Goal: Transaction & Acquisition: Download file/media

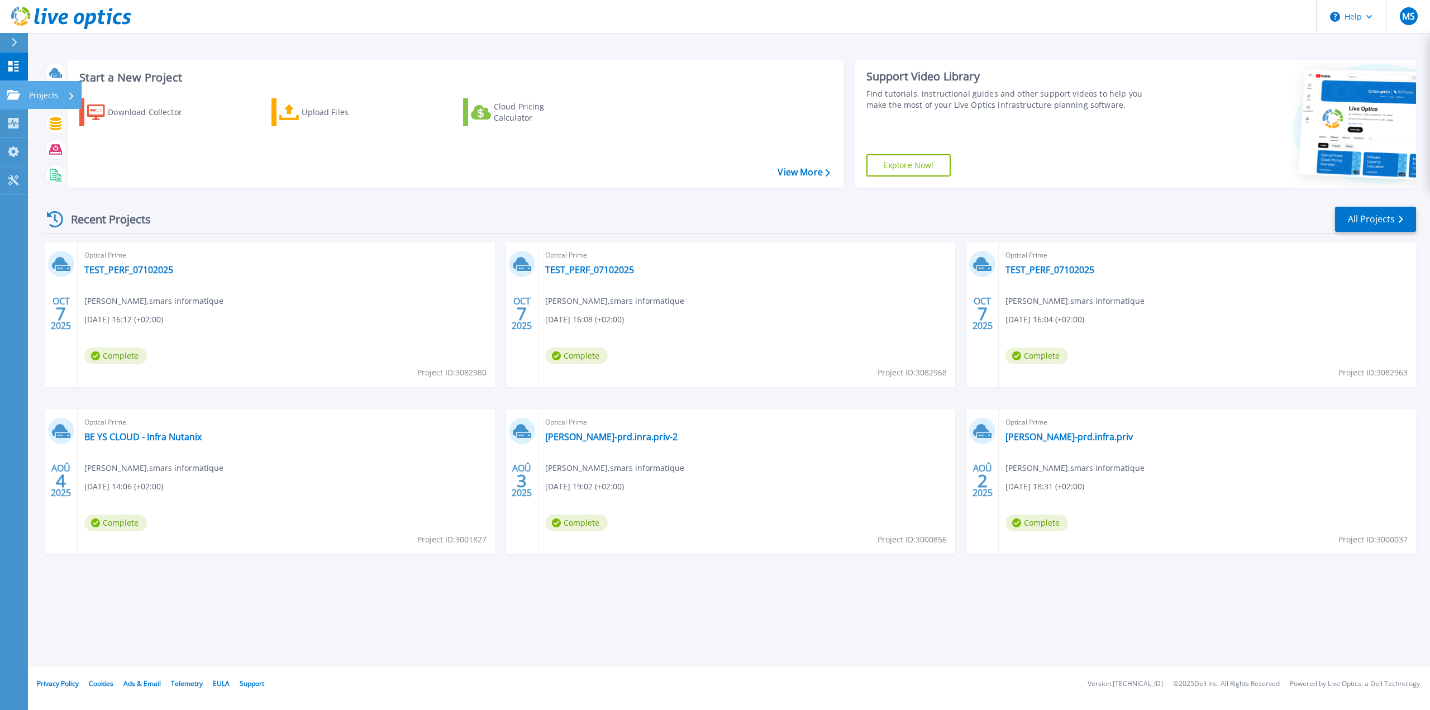
click at [13, 96] on icon at bounding box center [13, 94] width 13 height 9
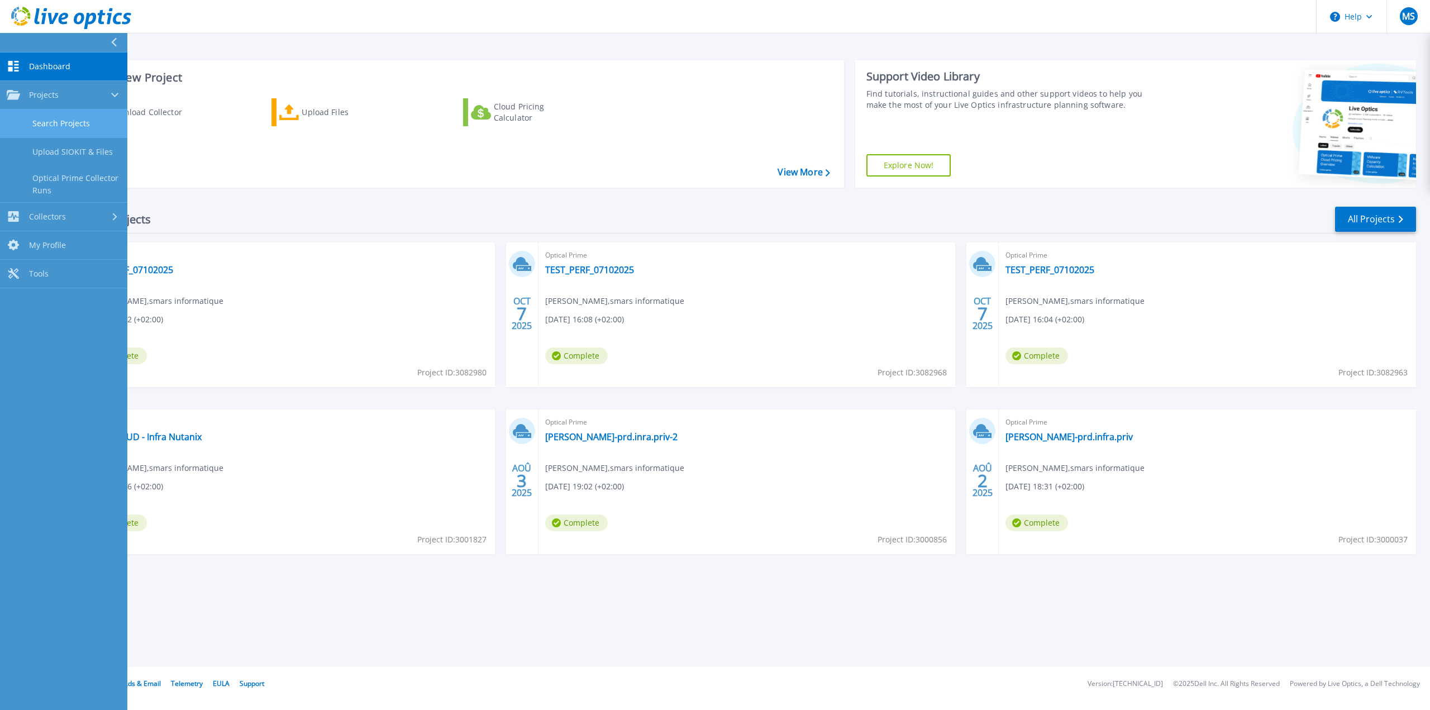
click at [70, 125] on link "Search Projects" at bounding box center [63, 123] width 127 height 28
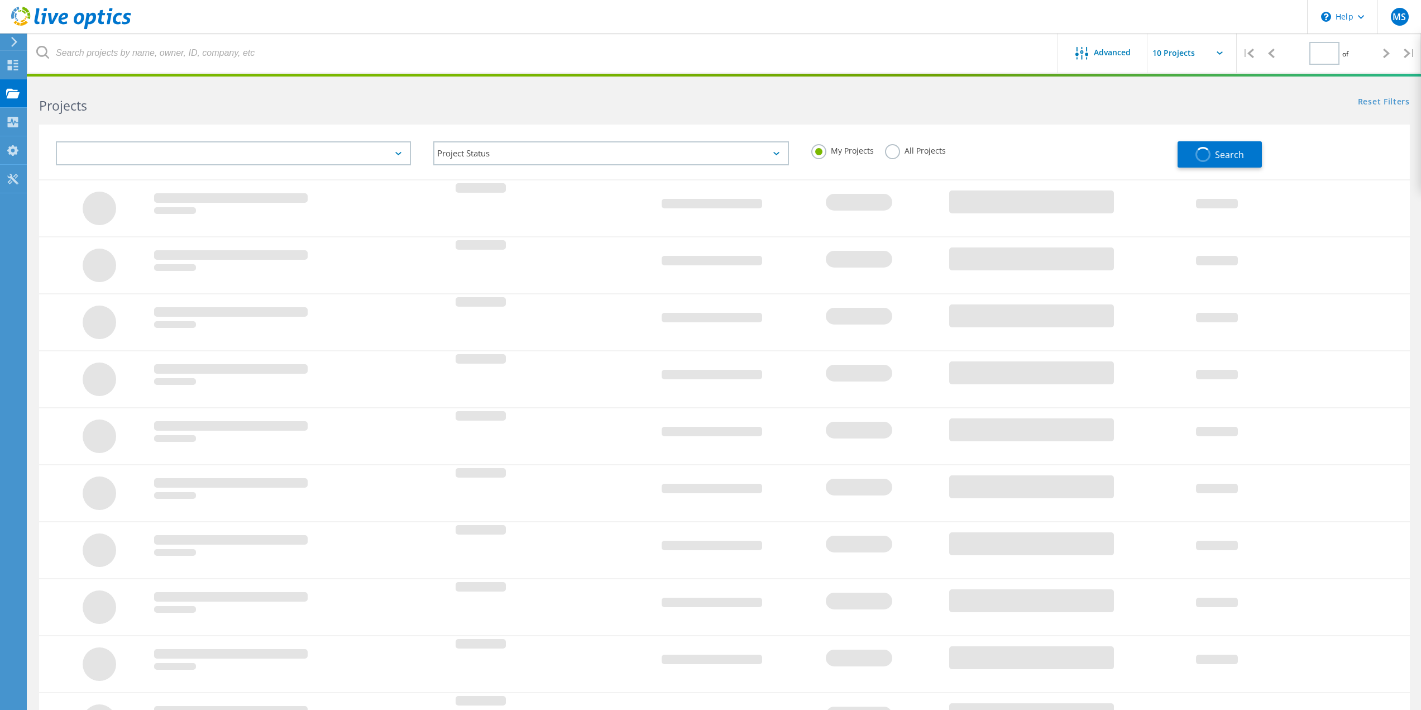
type input "1"
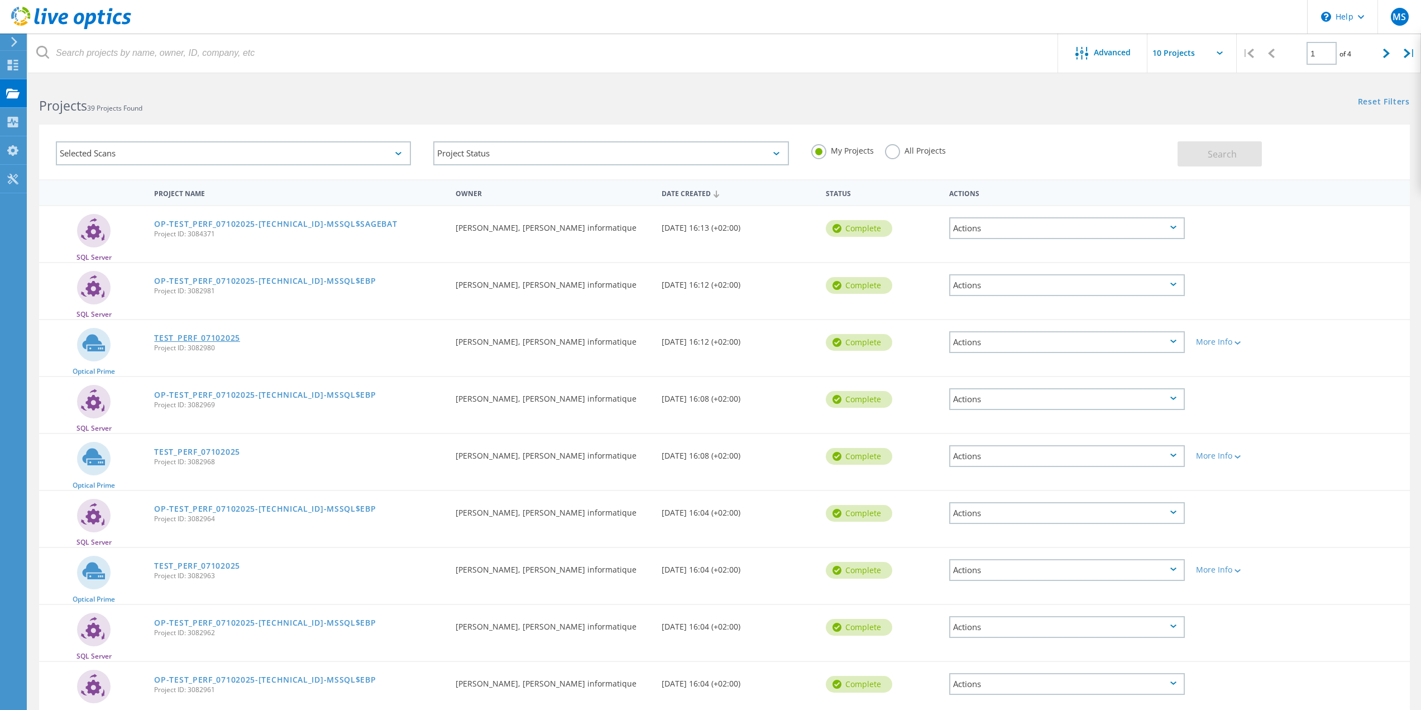
click at [206, 340] on link "TEST_PERF_07102025" at bounding box center [197, 338] width 86 height 8
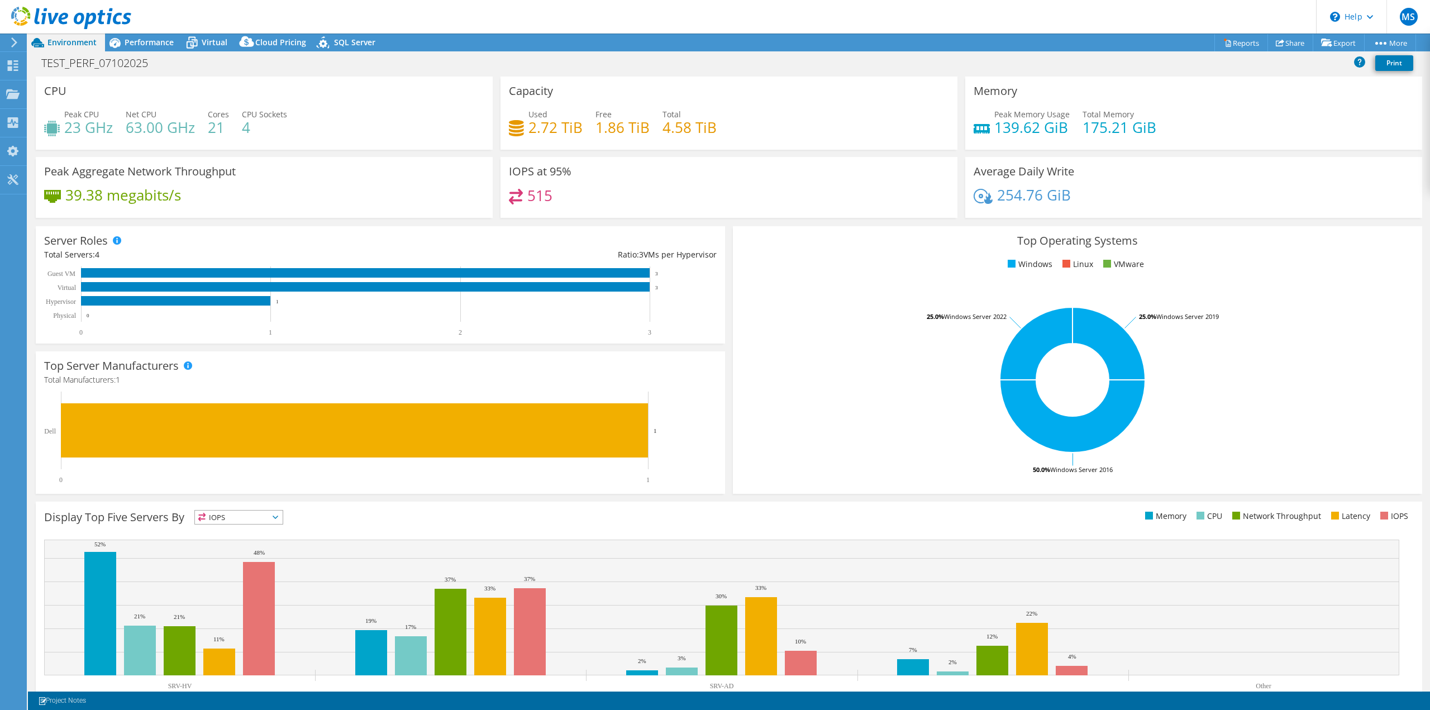
select select "USD"
click at [140, 44] on span "Performance" at bounding box center [149, 42] width 49 height 11
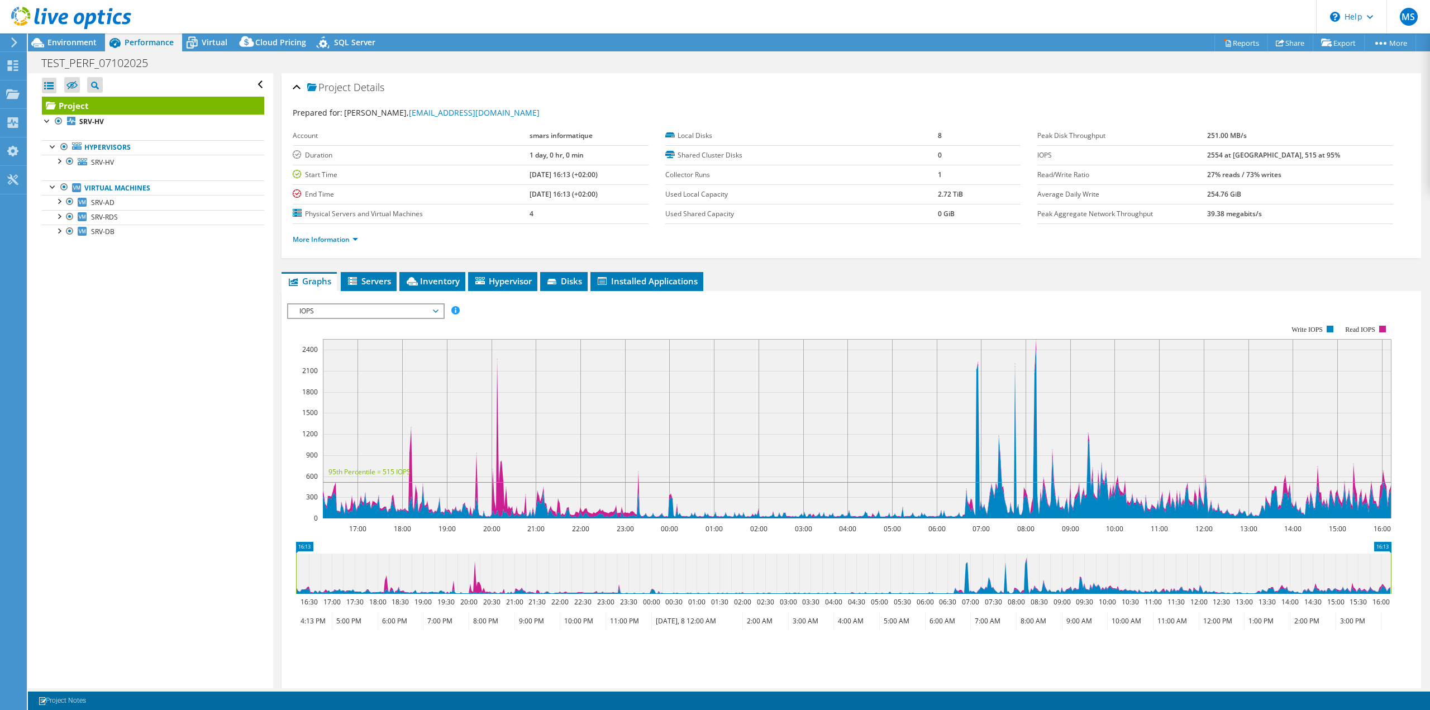
scroll to position [2, 0]
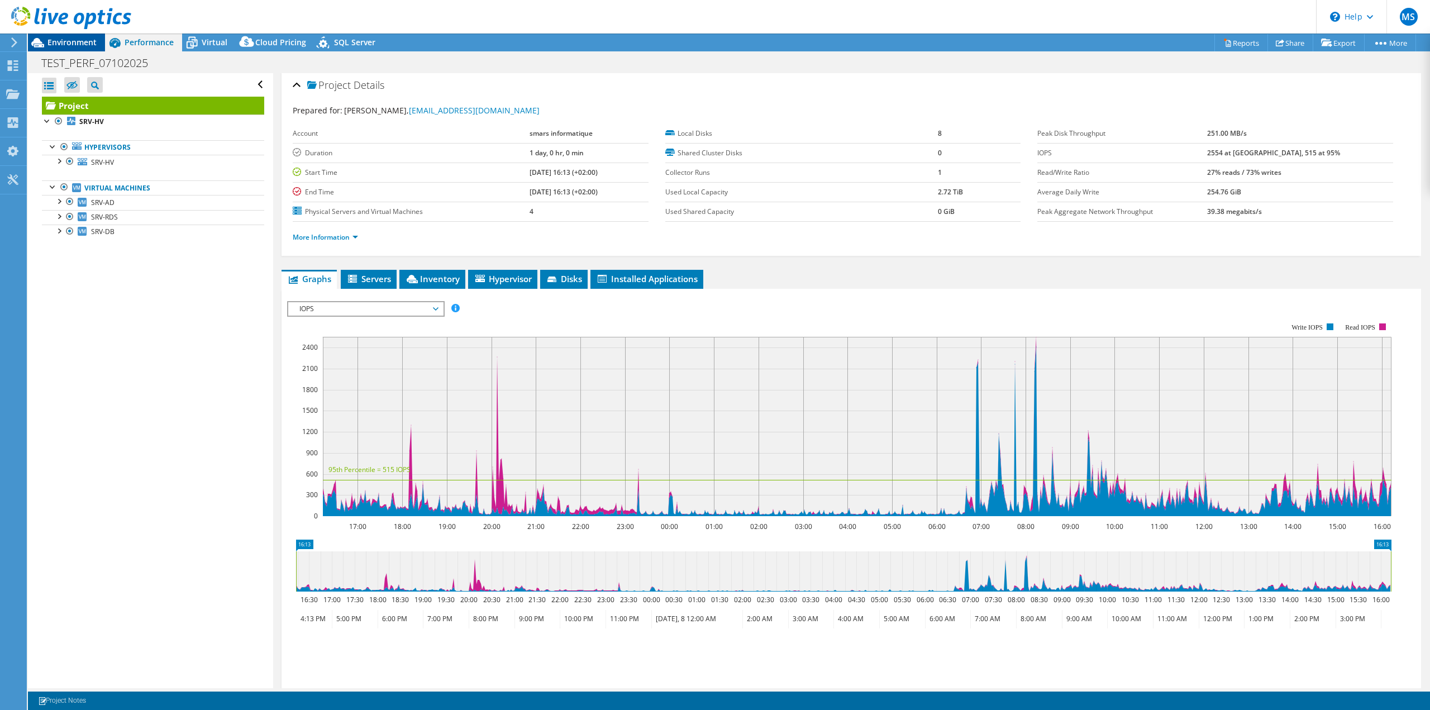
click at [51, 39] on span "Environment" at bounding box center [71, 42] width 49 height 11
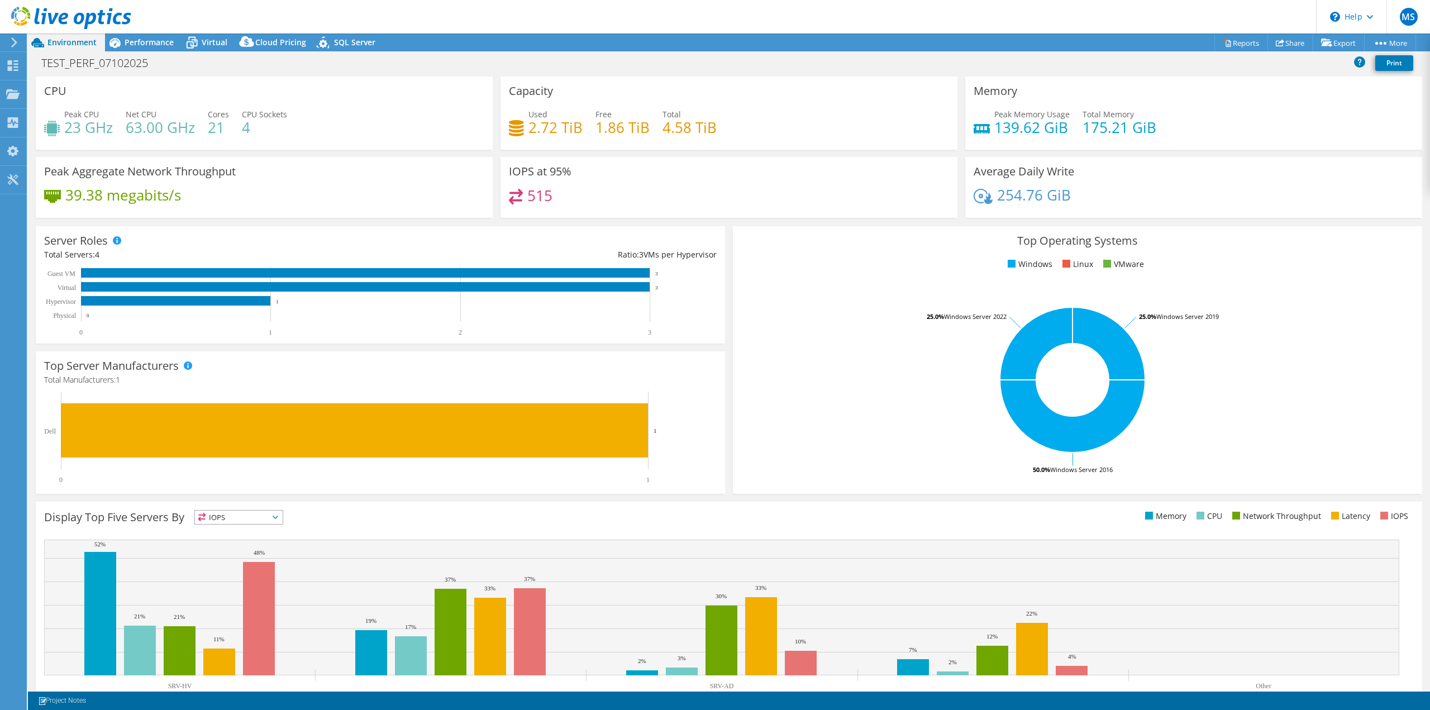
scroll to position [36, 0]
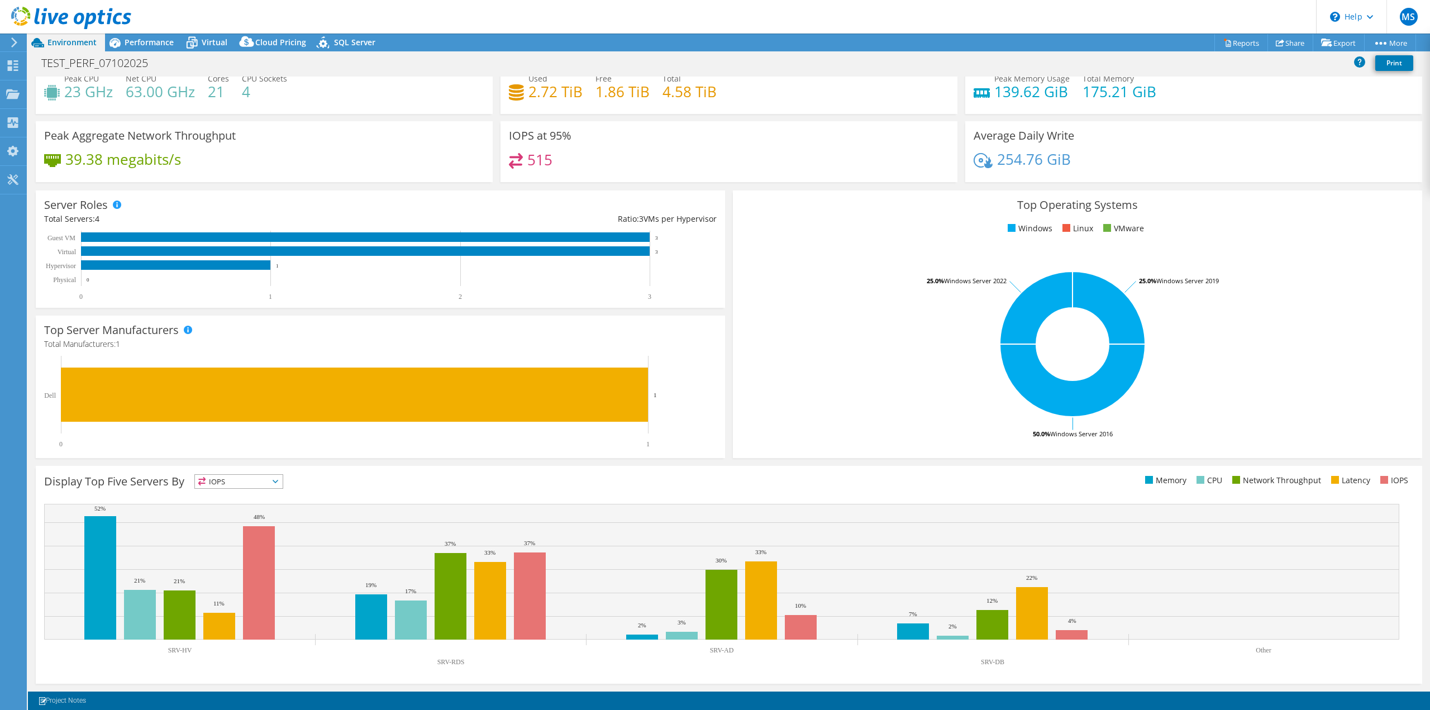
click at [232, 483] on span "IOPS" at bounding box center [239, 481] width 88 height 13
click at [133, 657] on rect at bounding box center [721, 588] width 1355 height 168
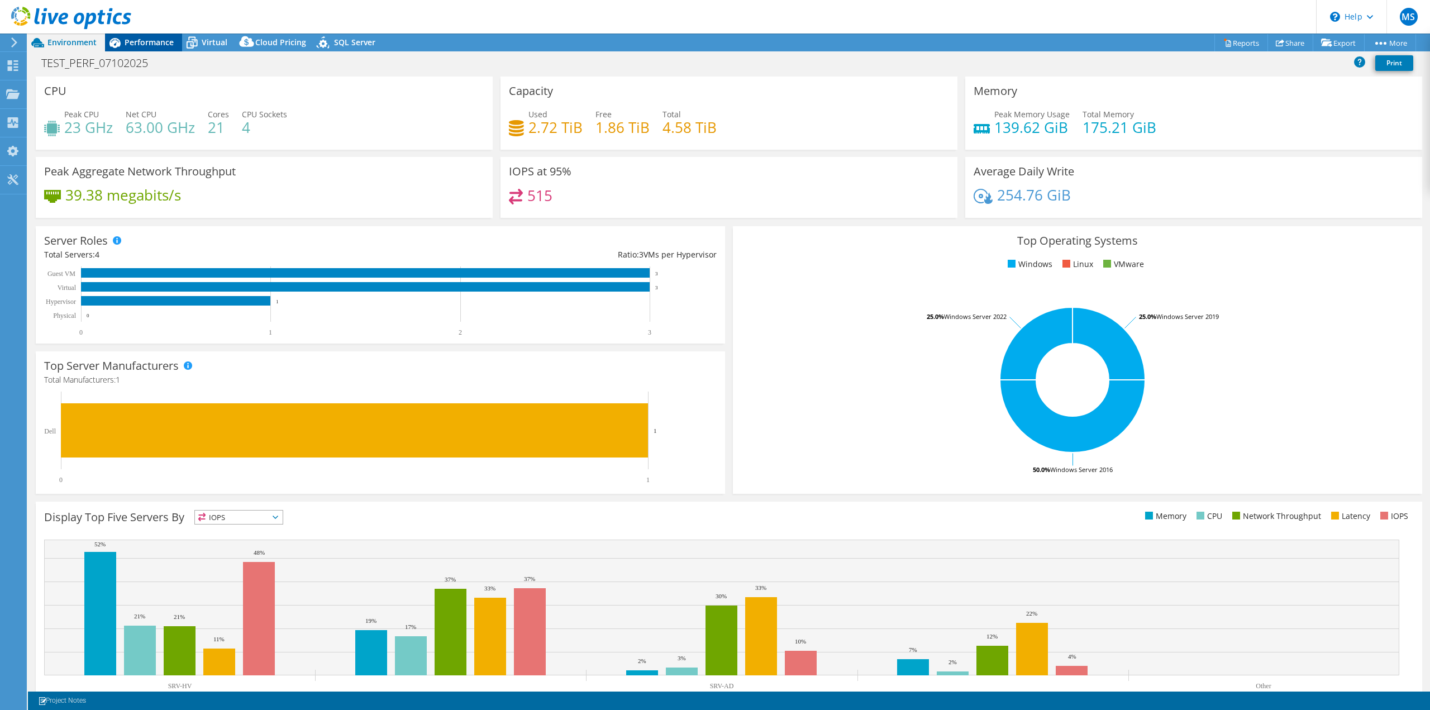
click at [135, 44] on span "Performance" at bounding box center [149, 42] width 49 height 11
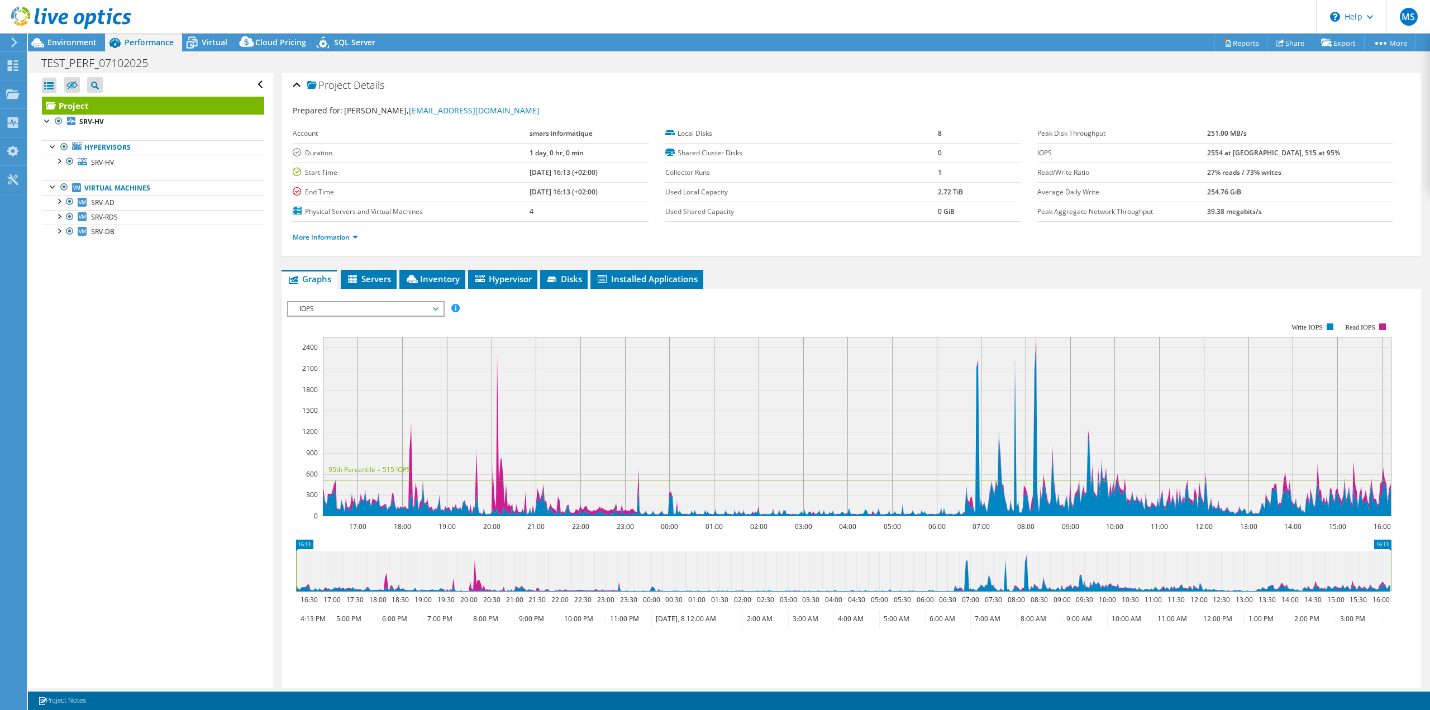
click at [57, 35] on div at bounding box center [65, 18] width 131 height 37
drag, startPoint x: 53, startPoint y: 41, endPoint x: 56, endPoint y: 34, distance: 7.8
click at [56, 34] on div "MS End User mehdi sabah mehdi.sabah@smars.fr smars informatique My Profile Log …" at bounding box center [715, 355] width 1430 height 710
click at [61, 31] on div "MS End User mehdi sabah mehdi.sabah@smars.fr smars informatique My Profile Log …" at bounding box center [715, 355] width 1430 height 710
click at [64, 41] on span "Environment" at bounding box center [71, 42] width 49 height 11
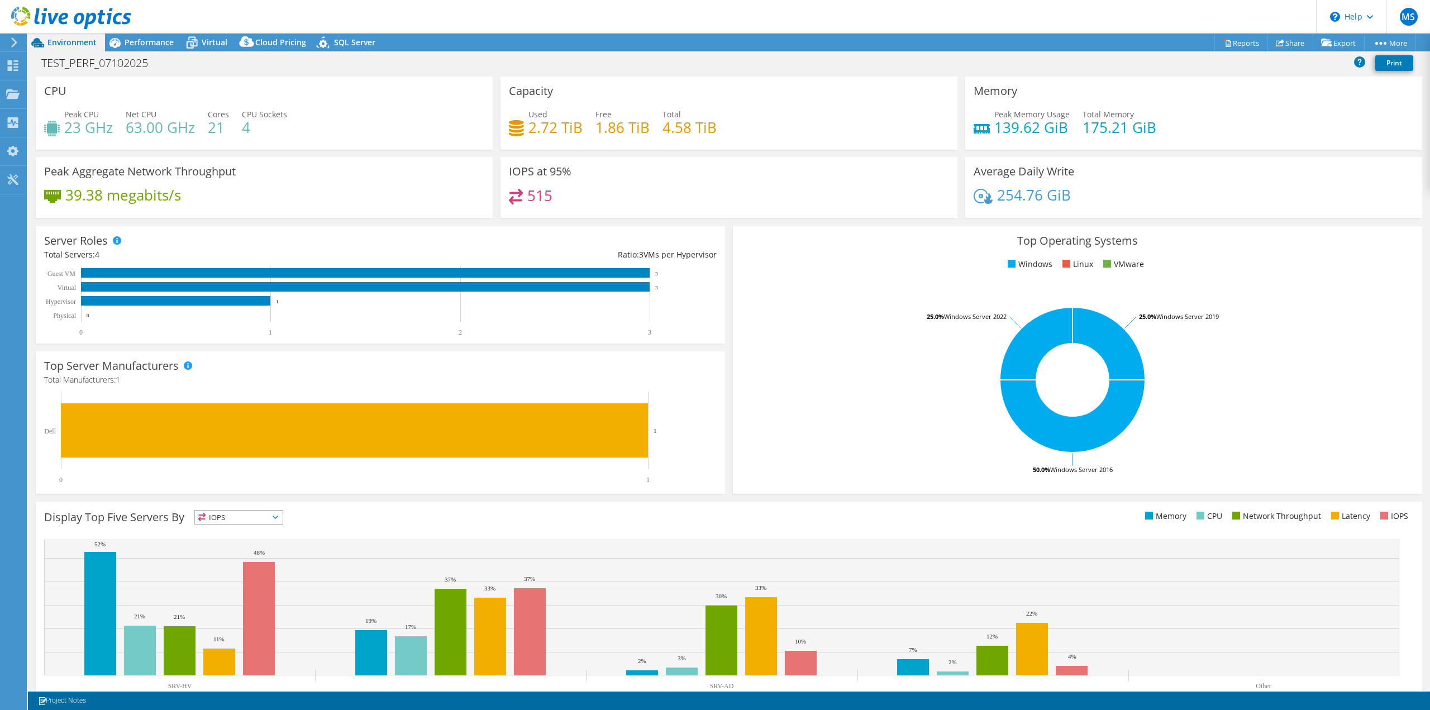
click at [241, 127] on div "Peak CPU 23 GHz Net CPU 63.00 GHz Cores 21 CPU Sockets 4" at bounding box center [264, 126] width 440 height 36
click at [247, 127] on h4 "4" at bounding box center [264, 127] width 45 height 12
drag, startPoint x: 222, startPoint y: 128, endPoint x: 209, endPoint y: 132, distance: 12.9
click at [209, 132] on h4 "21" at bounding box center [218, 127] width 21 height 12
drag, startPoint x: 242, startPoint y: 128, endPoint x: 250, endPoint y: 129, distance: 7.9
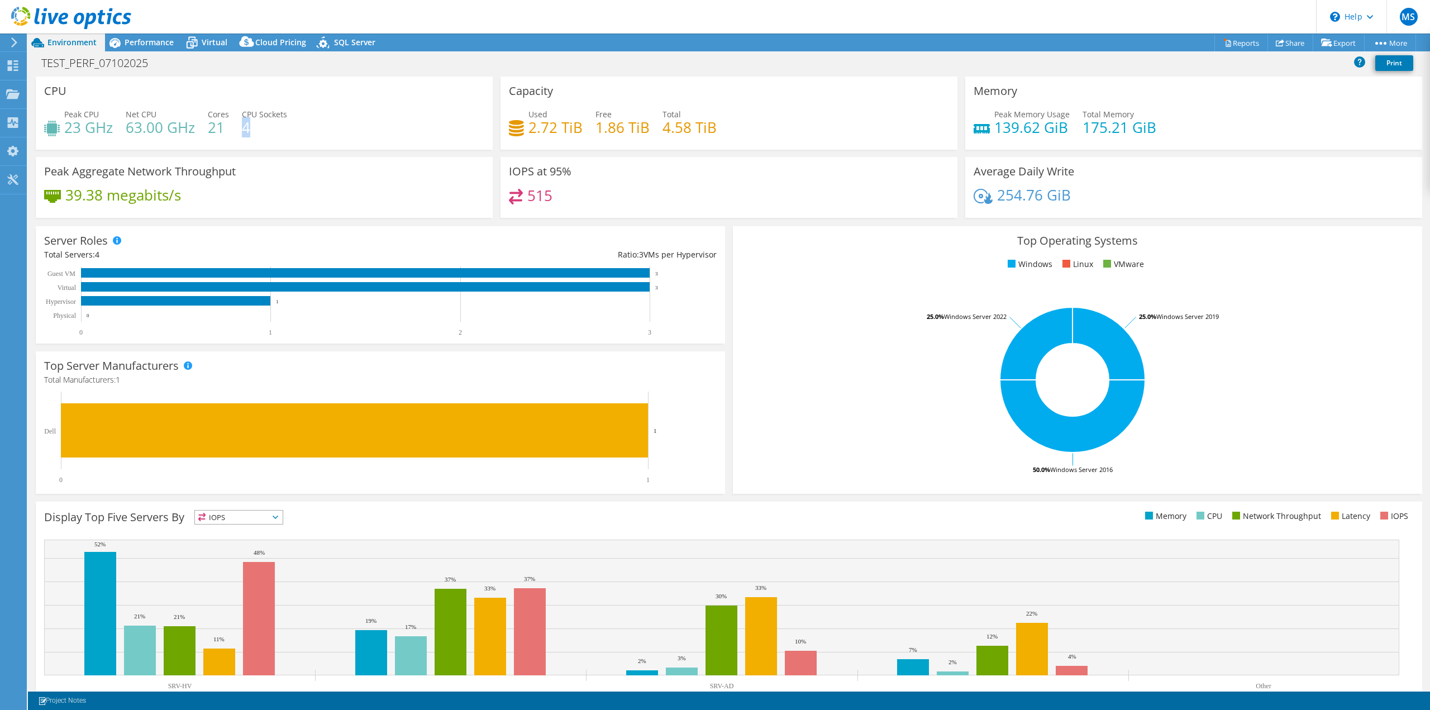
click at [250, 129] on h4 "4" at bounding box center [264, 127] width 45 height 12
drag, startPoint x: 225, startPoint y: 126, endPoint x: 209, endPoint y: 130, distance: 15.6
click at [209, 130] on h4 "21" at bounding box center [218, 127] width 21 height 12
drag, startPoint x: 193, startPoint y: 126, endPoint x: 127, endPoint y: 133, distance: 66.3
click at [127, 133] on h4 "63.00 GHz" at bounding box center [160, 127] width 69 height 12
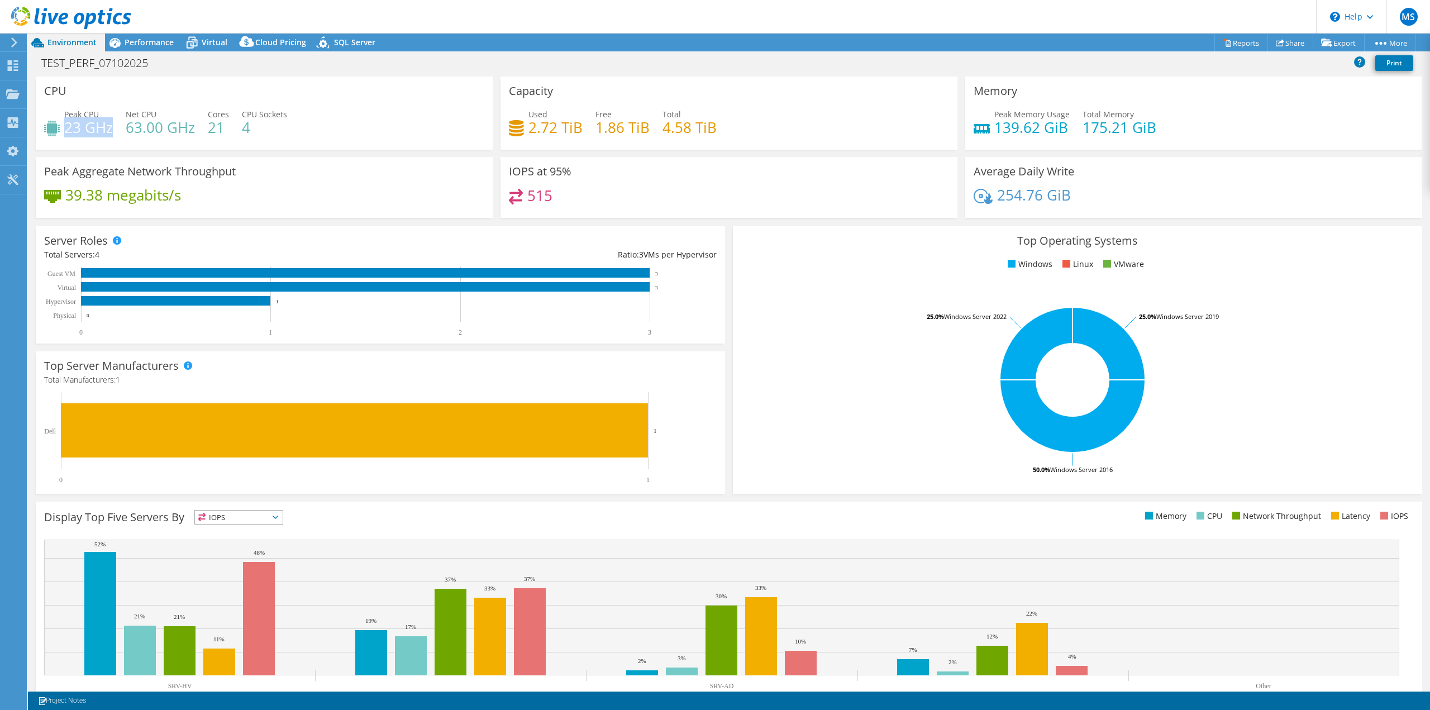
drag, startPoint x: 112, startPoint y: 132, endPoint x: 68, endPoint y: 132, distance: 44.1
click at [68, 132] on h4 "23 GHz" at bounding box center [88, 127] width 49 height 12
drag, startPoint x: 989, startPoint y: 125, endPoint x: 996, endPoint y: 125, distance: 7.3
click at [996, 125] on h4 "139.62 GiB" at bounding box center [1031, 127] width 75 height 12
click at [1150, 128] on div "Peak Memory Usage 139.62 GiB Total Memory 175.21 GiB" at bounding box center [1193, 126] width 440 height 36
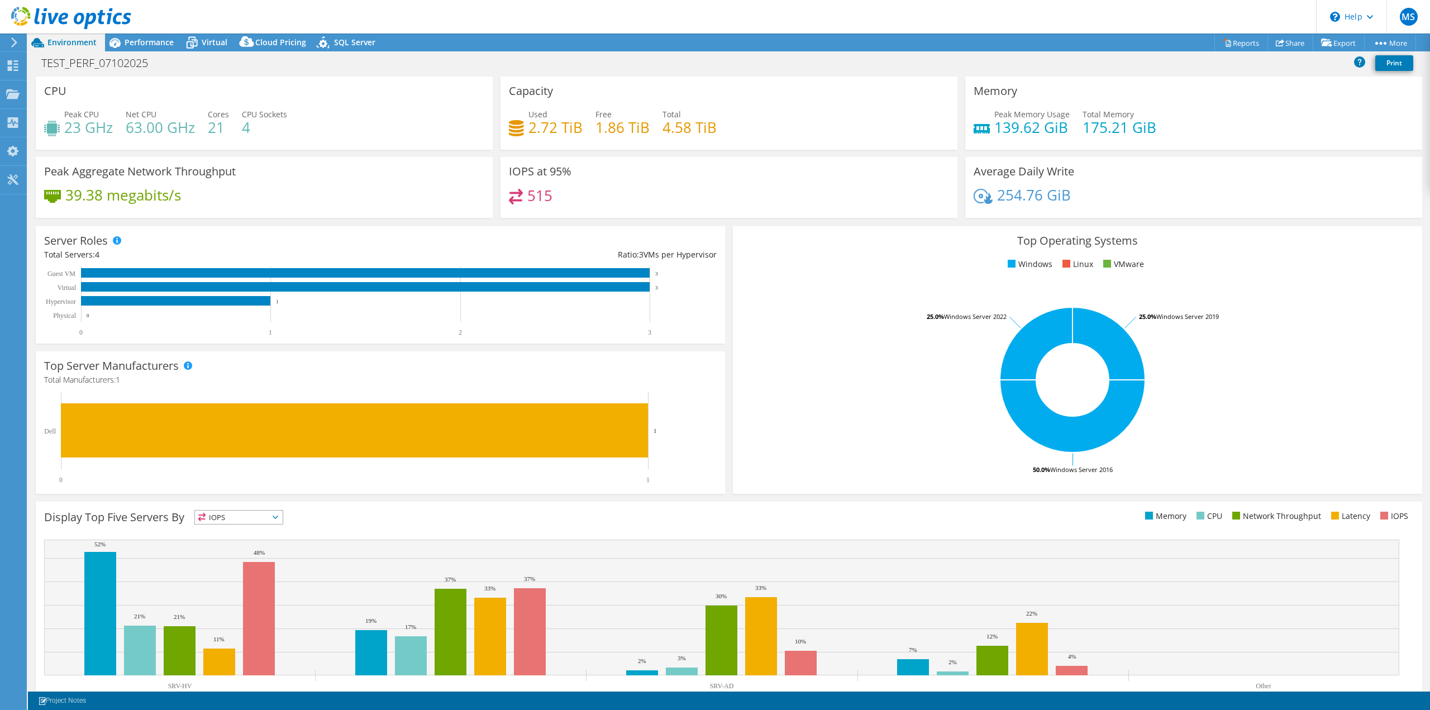
drag, startPoint x: 1148, startPoint y: 124, endPoint x: 1086, endPoint y: 126, distance: 62.0
drag, startPoint x: 1086, startPoint y: 126, endPoint x: 1076, endPoint y: 128, distance: 10.8
drag, startPoint x: 1076, startPoint y: 128, endPoint x: 1050, endPoint y: 127, distance: 25.2
drag, startPoint x: 1050, startPoint y: 127, endPoint x: 1037, endPoint y: 95, distance: 34.0
drag, startPoint x: 1037, startPoint y: 95, endPoint x: 1165, endPoint y: 60, distance: 132.6
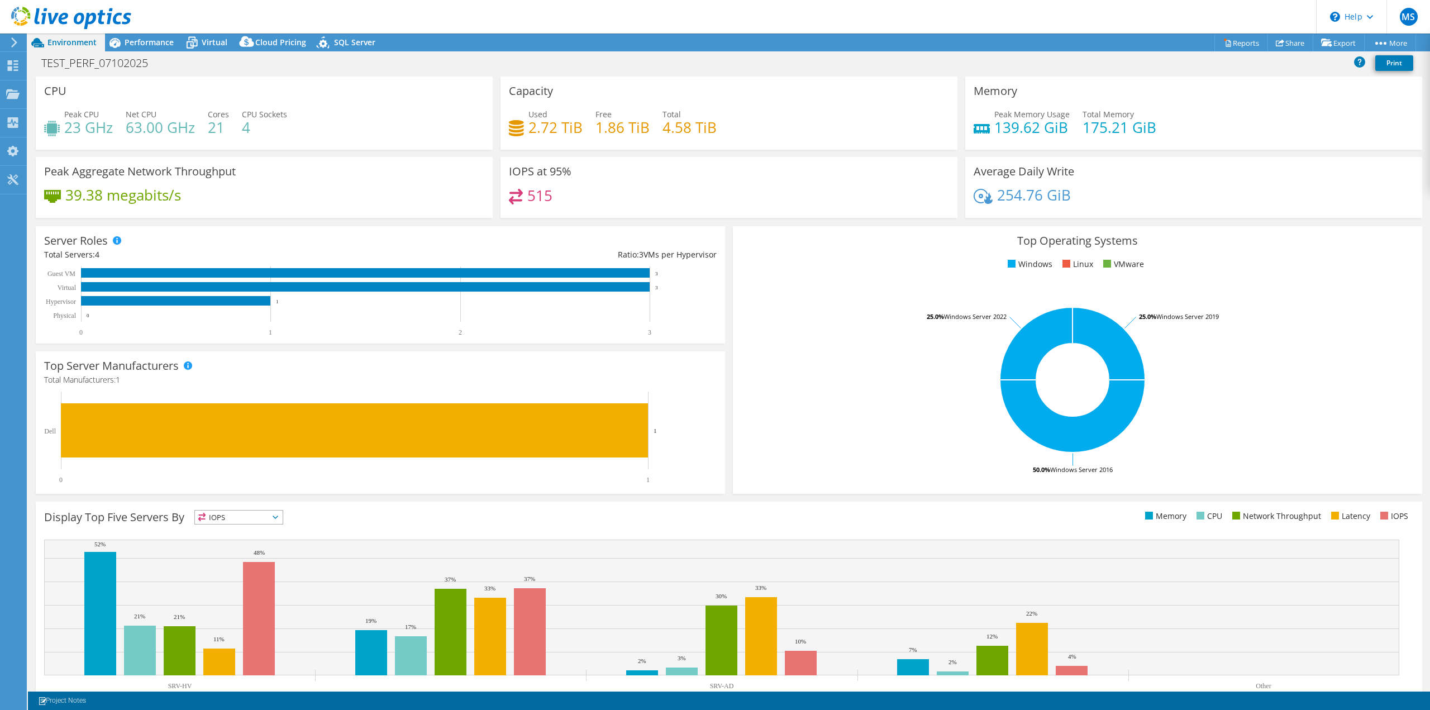
click at [1165, 60] on div "TEST_PERF_07102025 Print" at bounding box center [729, 62] width 1402 height 21
click at [179, 300] on rect at bounding box center [175, 300] width 189 height 9
drag, startPoint x: 549, startPoint y: 194, endPoint x: 525, endPoint y: 198, distance: 24.2
click at [527, 198] on h4 "515" at bounding box center [539, 195] width 25 height 12
drag, startPoint x: 1153, startPoint y: 124, endPoint x: 986, endPoint y: 119, distance: 167.1
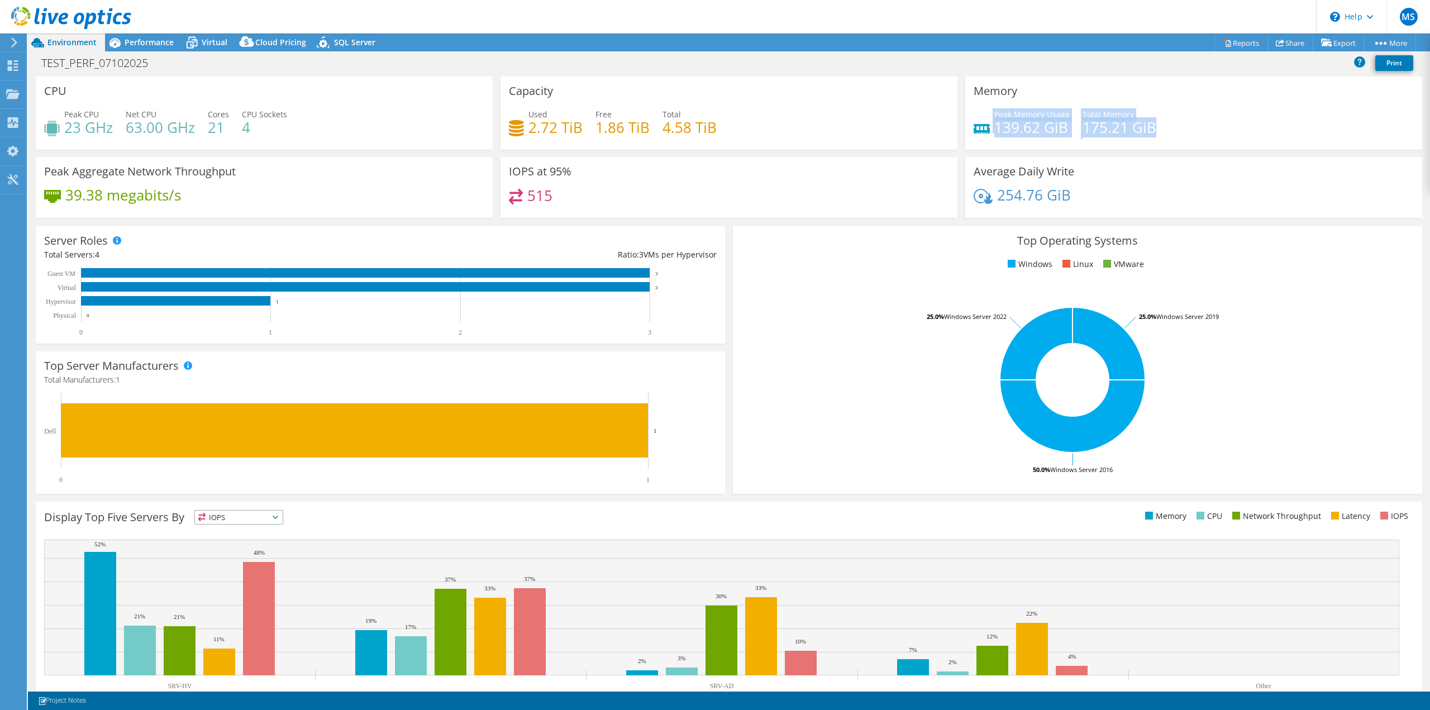
click at [986, 119] on div "Peak Memory Usage 139.62 GiB Total Memory 175.21 GiB" at bounding box center [1193, 126] width 440 height 36
click at [125, 44] on span "Performance" at bounding box center [149, 42] width 49 height 11
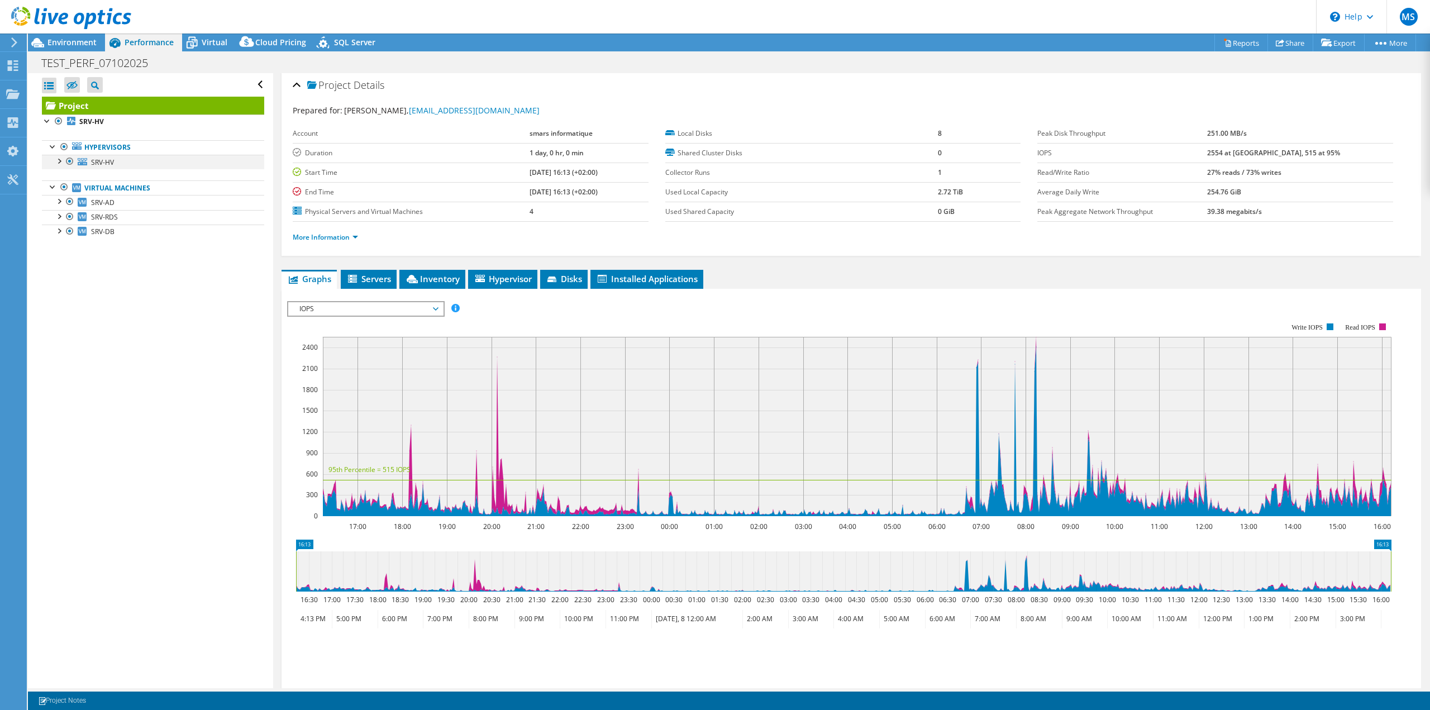
click at [58, 163] on div at bounding box center [58, 160] width 11 height 11
click at [99, 149] on link "Hypervisors" at bounding box center [153, 147] width 222 height 15
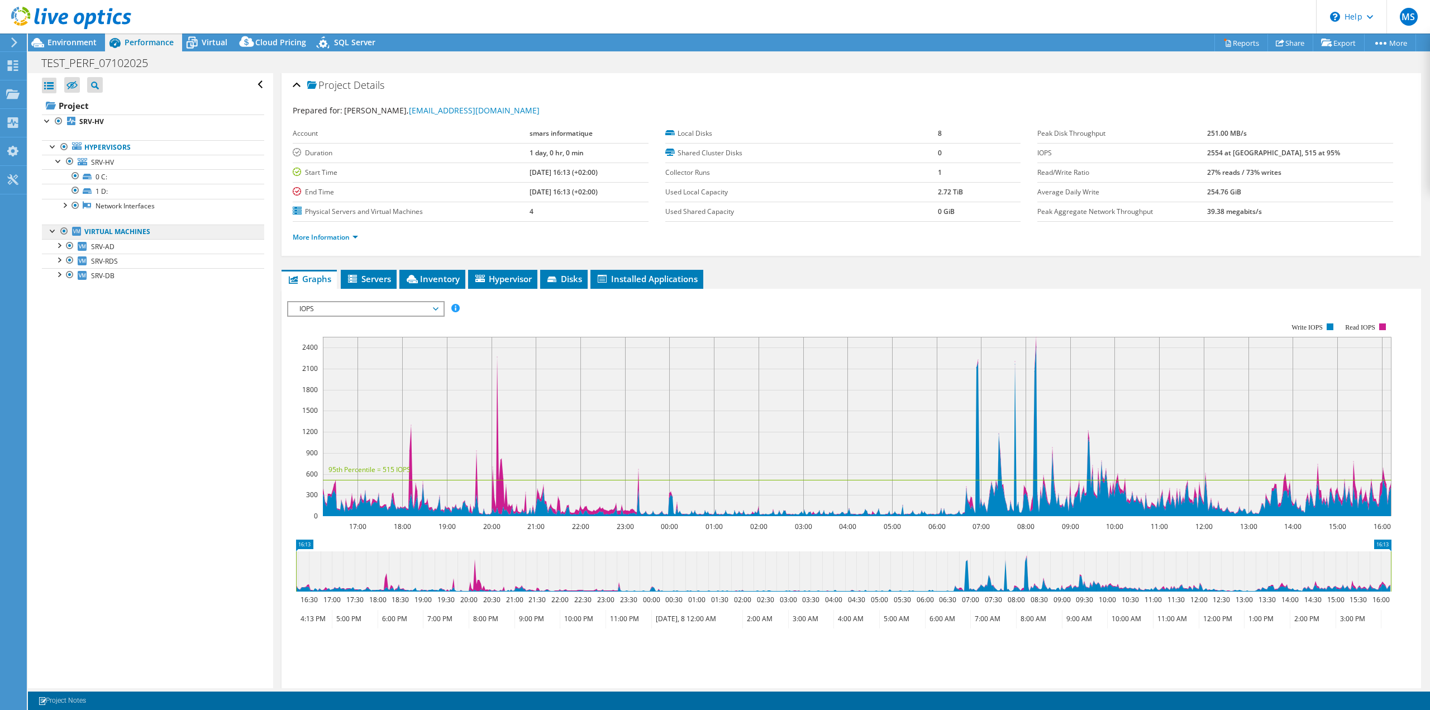
click at [120, 233] on link "Virtual Machines" at bounding box center [153, 232] width 222 height 15
click at [51, 231] on div at bounding box center [52, 230] width 11 height 11
click at [63, 42] on span "Environment" at bounding box center [71, 42] width 49 height 11
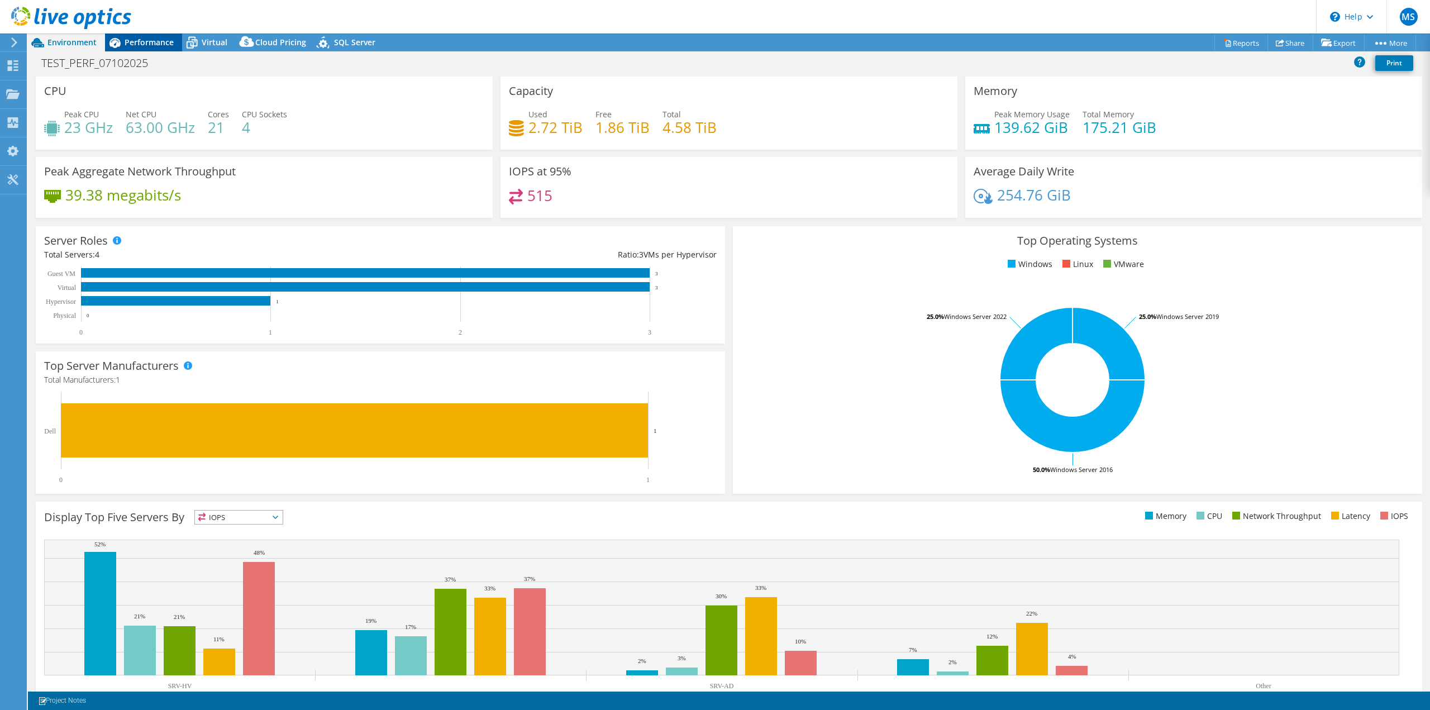
click at [142, 42] on span "Performance" at bounding box center [149, 42] width 49 height 11
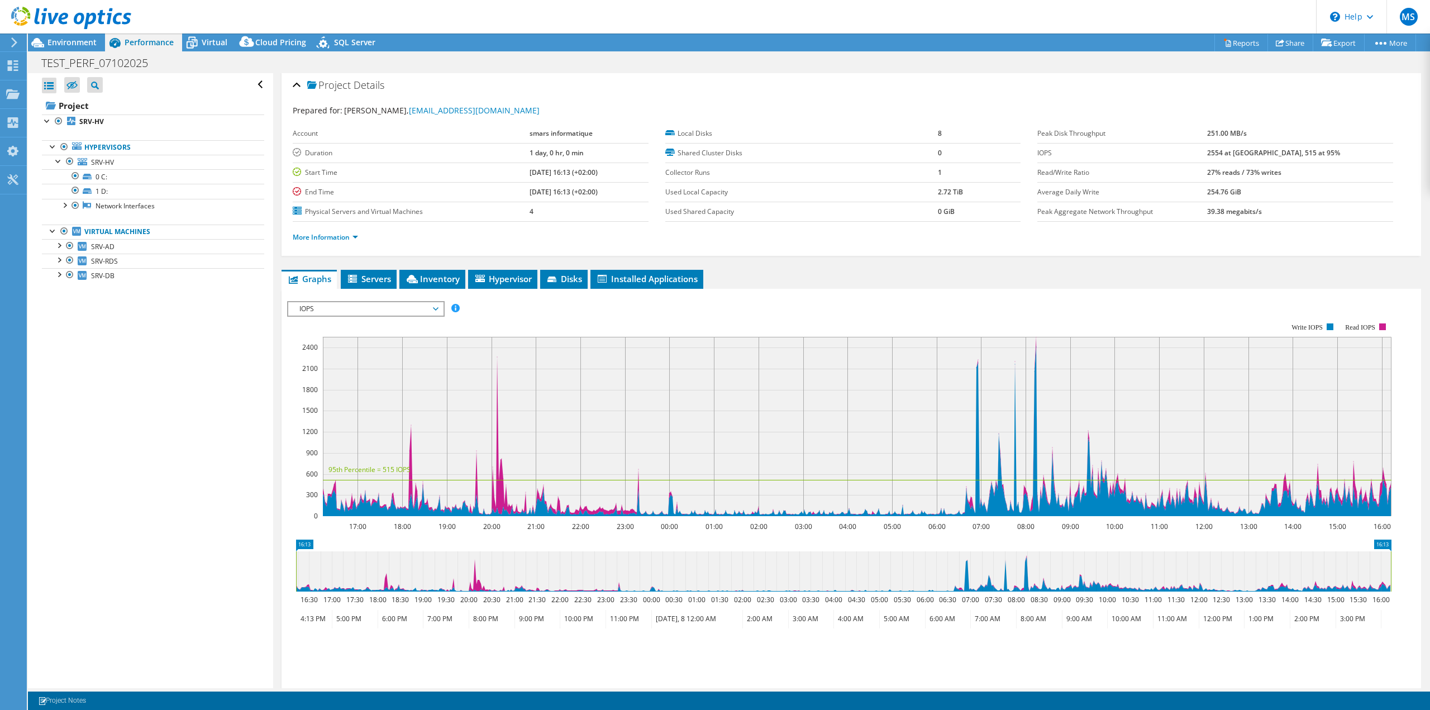
click at [403, 312] on span "IOPS" at bounding box center [366, 308] width 144 height 13
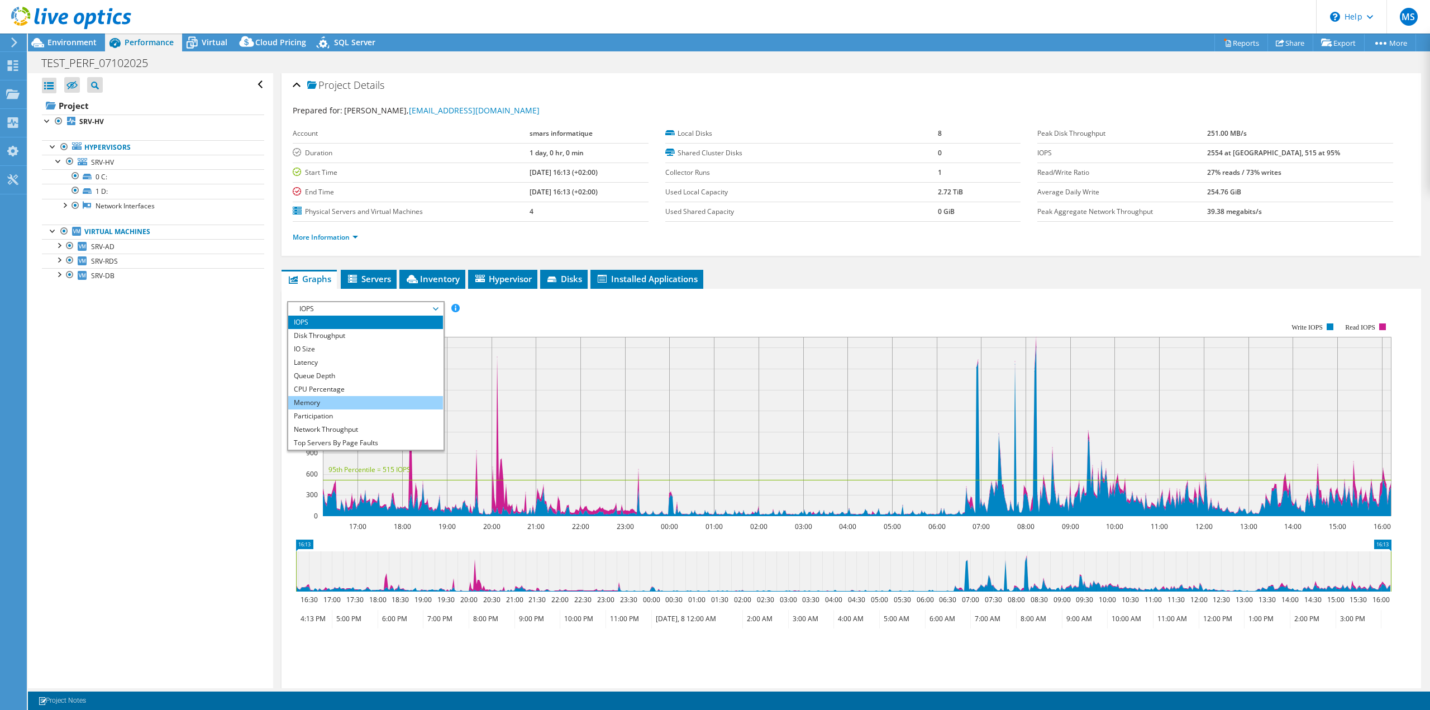
click at [331, 403] on li "Memory" at bounding box center [365, 402] width 155 height 13
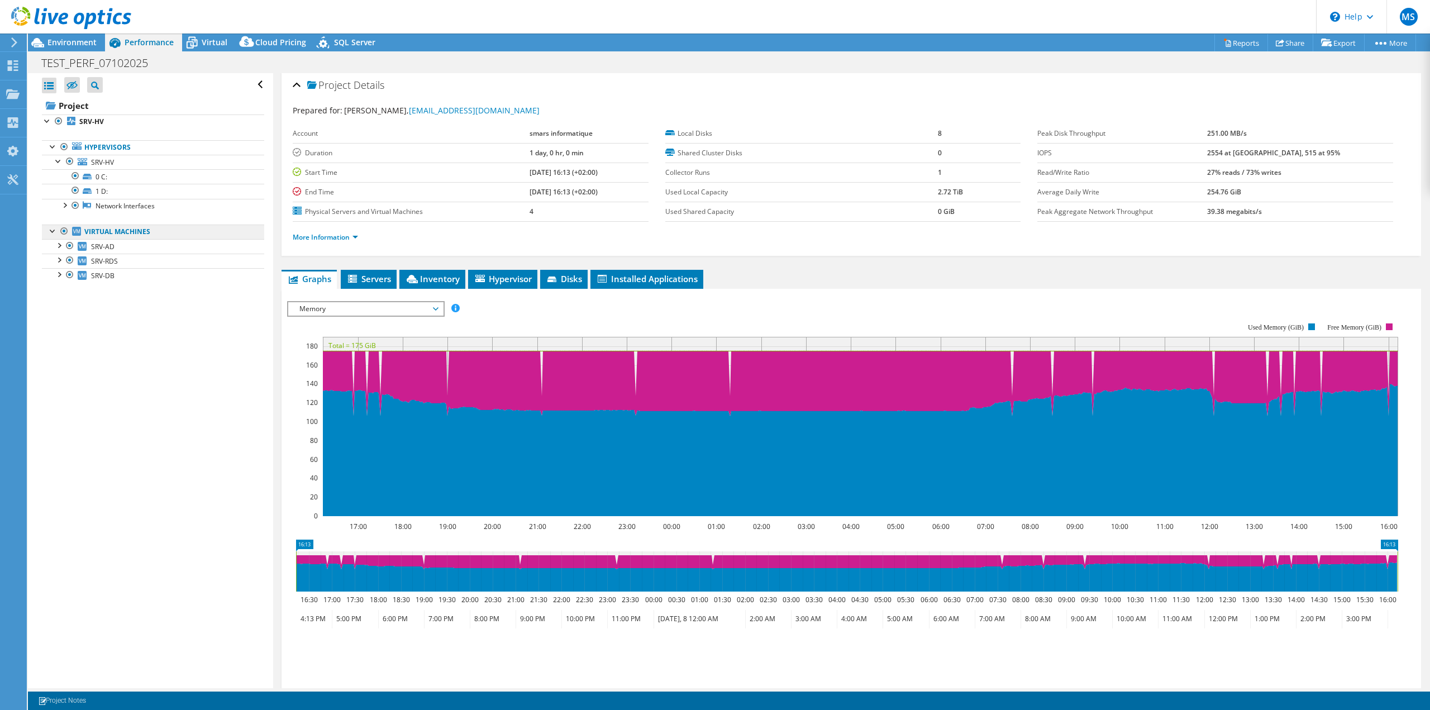
click at [128, 235] on link "Virtual Machines" at bounding box center [153, 232] width 222 height 15
click at [122, 245] on link "SRV-AD" at bounding box center [153, 246] width 222 height 15
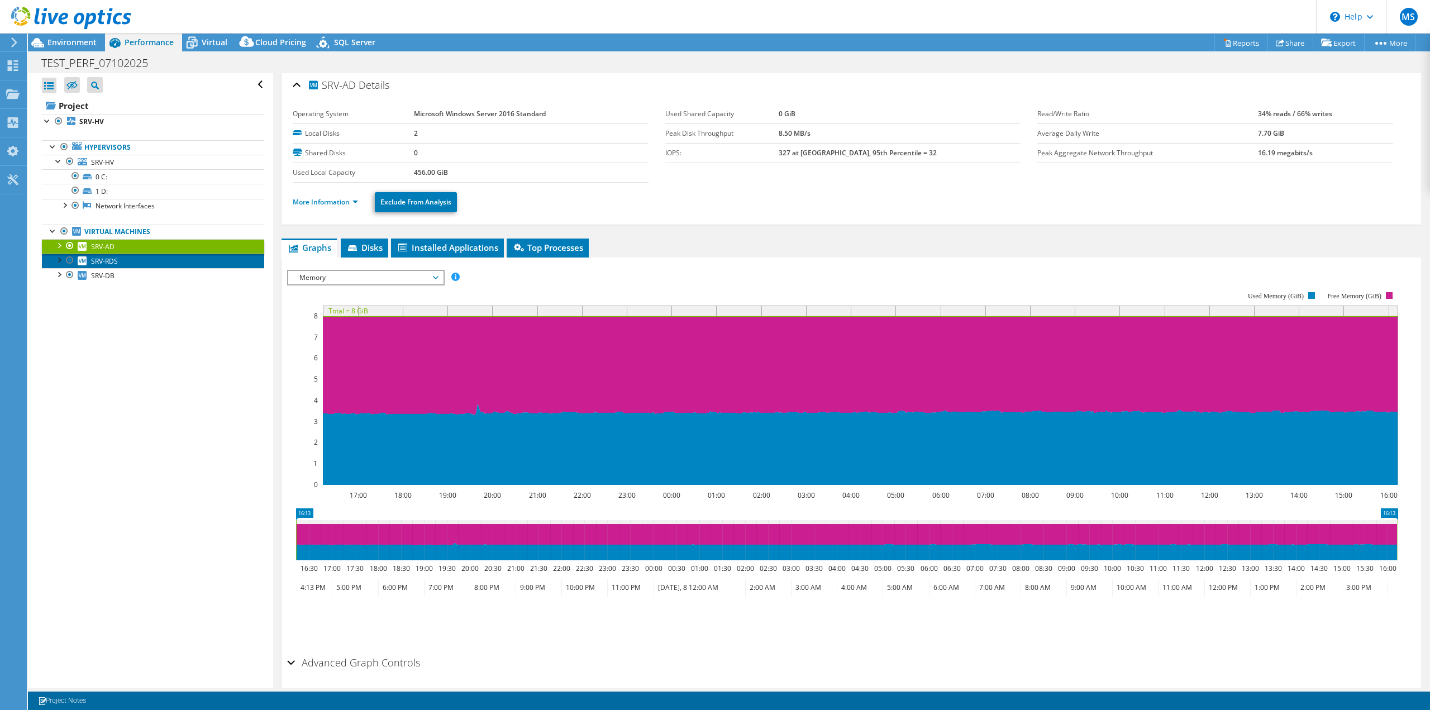
click at [133, 265] on link "SRV-RDS" at bounding box center [153, 261] width 222 height 15
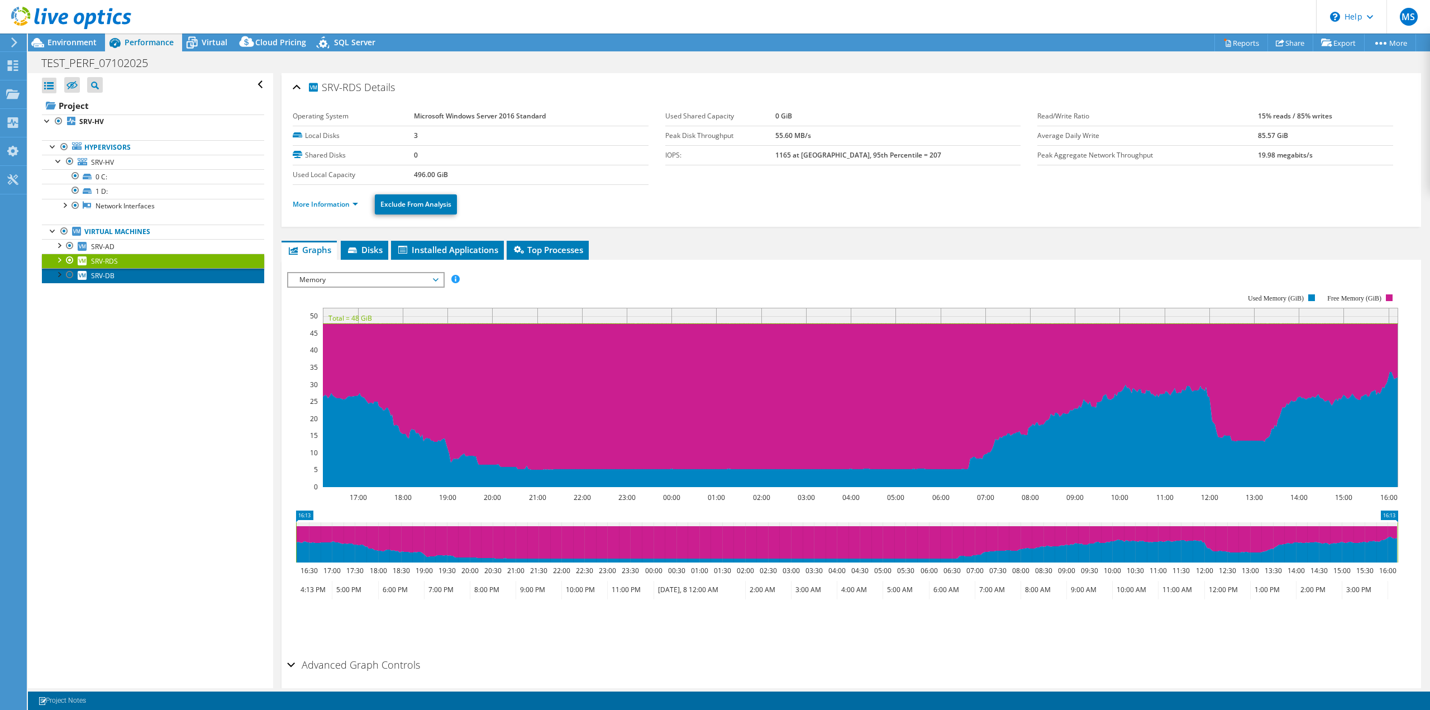
click at [123, 277] on link "SRV-DB" at bounding box center [153, 275] width 222 height 15
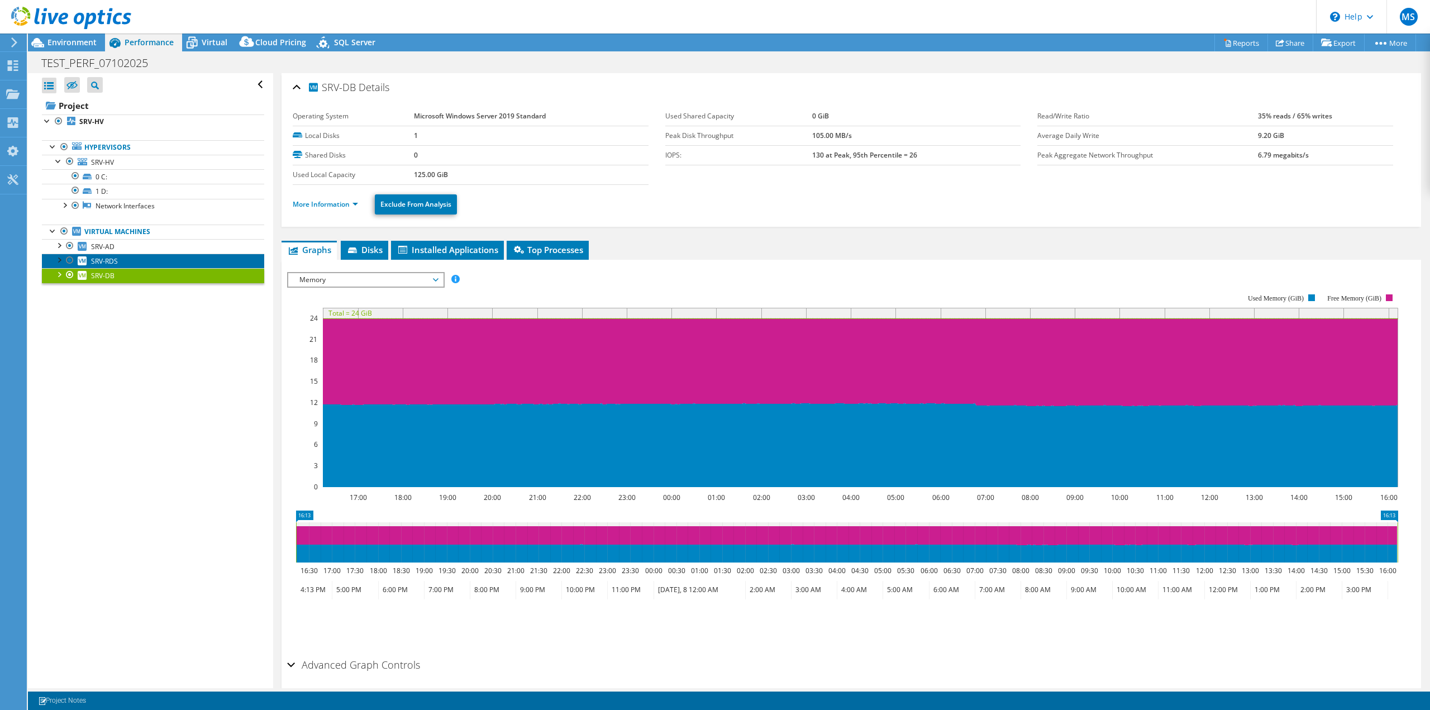
click at [160, 258] on link "SRV-RDS" at bounding box center [153, 261] width 222 height 15
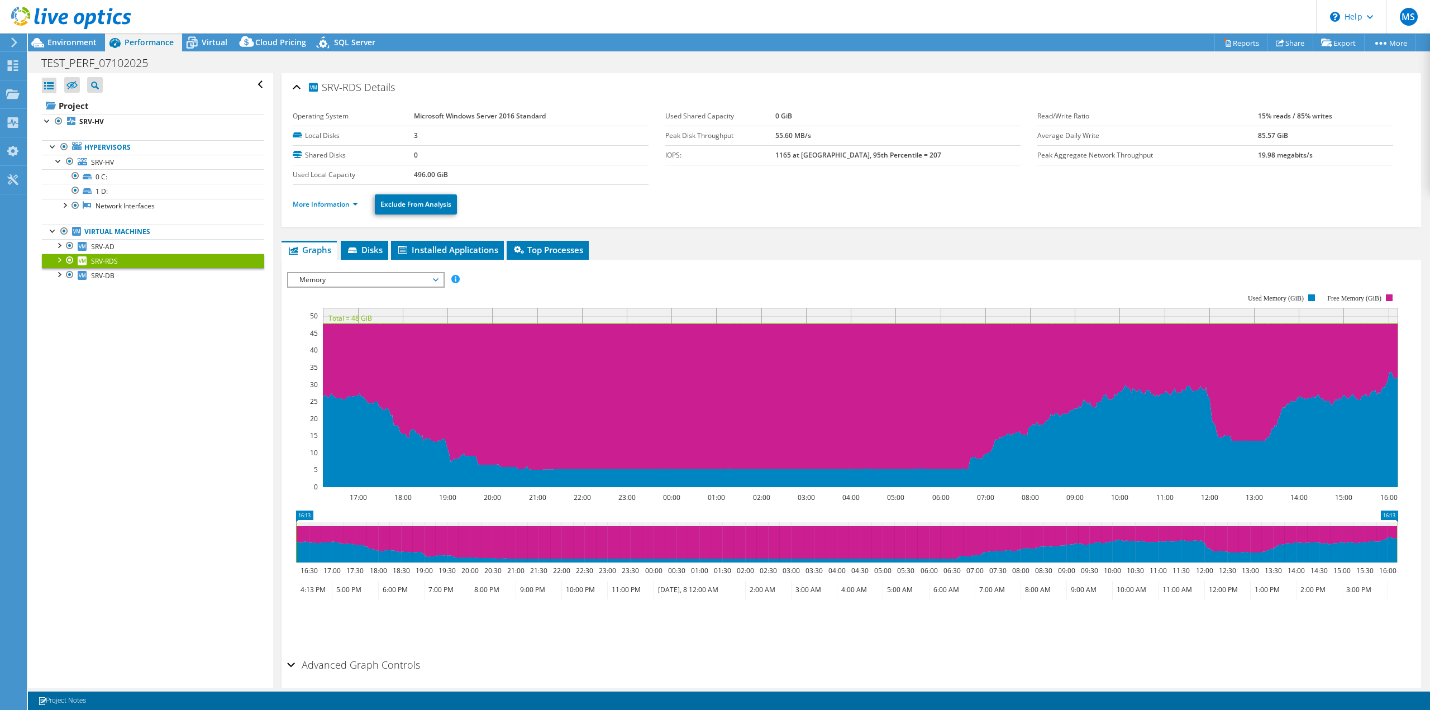
click at [407, 290] on rect at bounding box center [842, 390] width 1111 height 223
click at [399, 285] on span "Memory" at bounding box center [366, 279] width 144 height 13
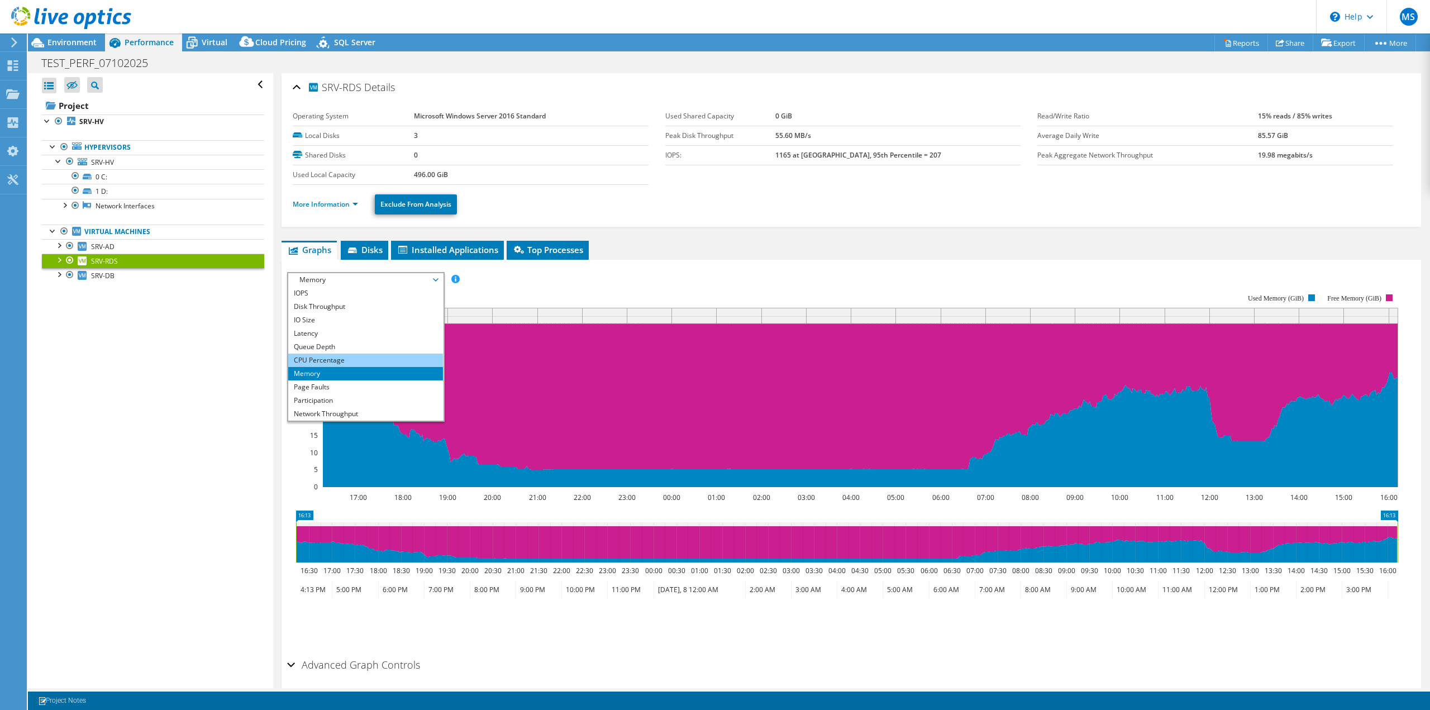
click at [349, 358] on li "CPU Percentage" at bounding box center [365, 360] width 155 height 13
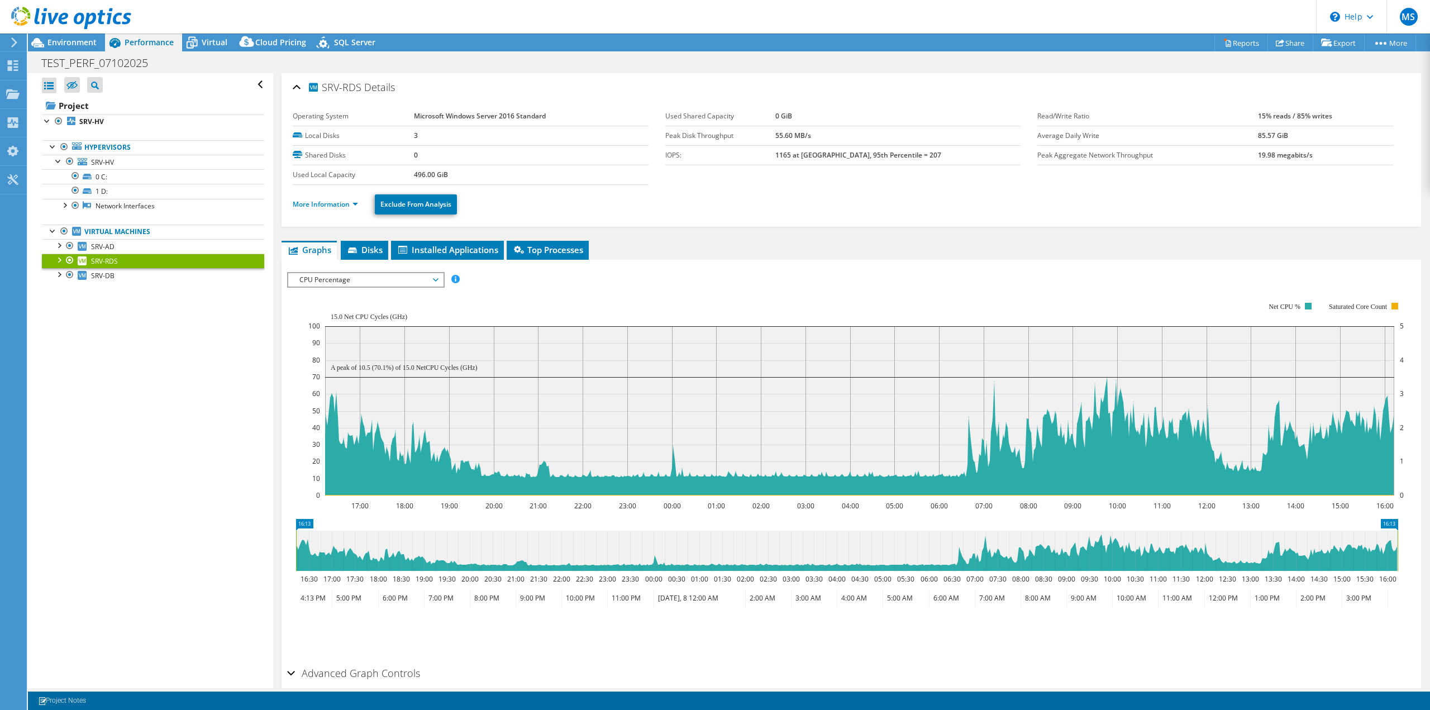
click at [355, 276] on span "CPU Percentage" at bounding box center [366, 279] width 144 height 13
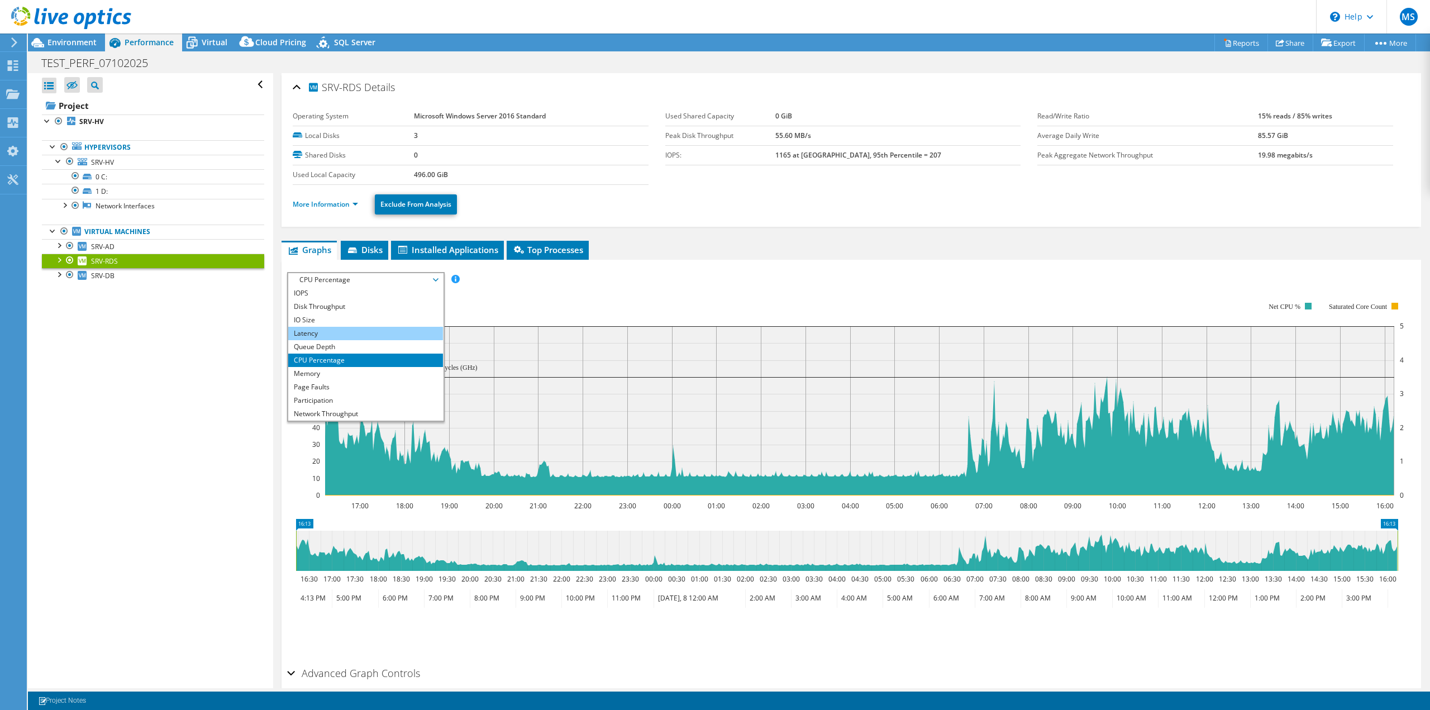
click at [330, 332] on li "Latency" at bounding box center [365, 333] width 155 height 13
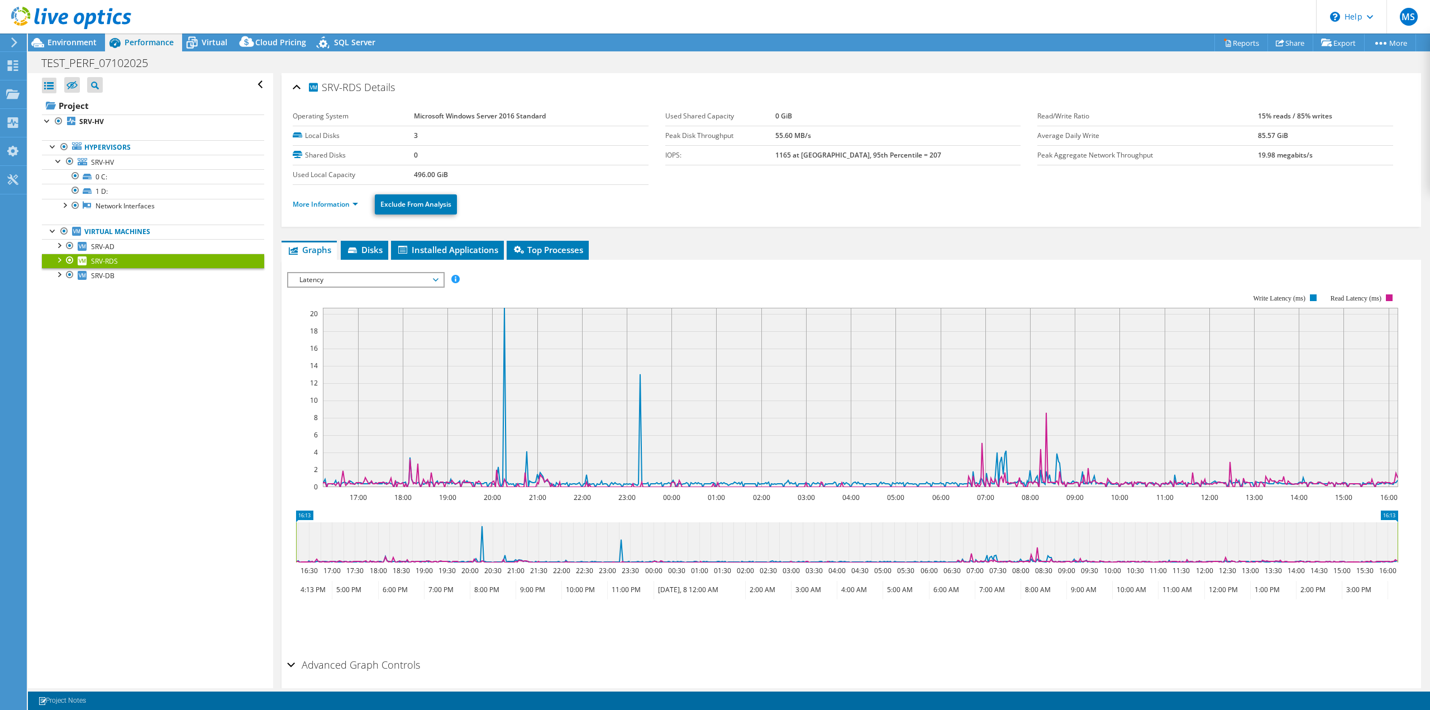
click at [317, 283] on span "Latency" at bounding box center [366, 279] width 144 height 13
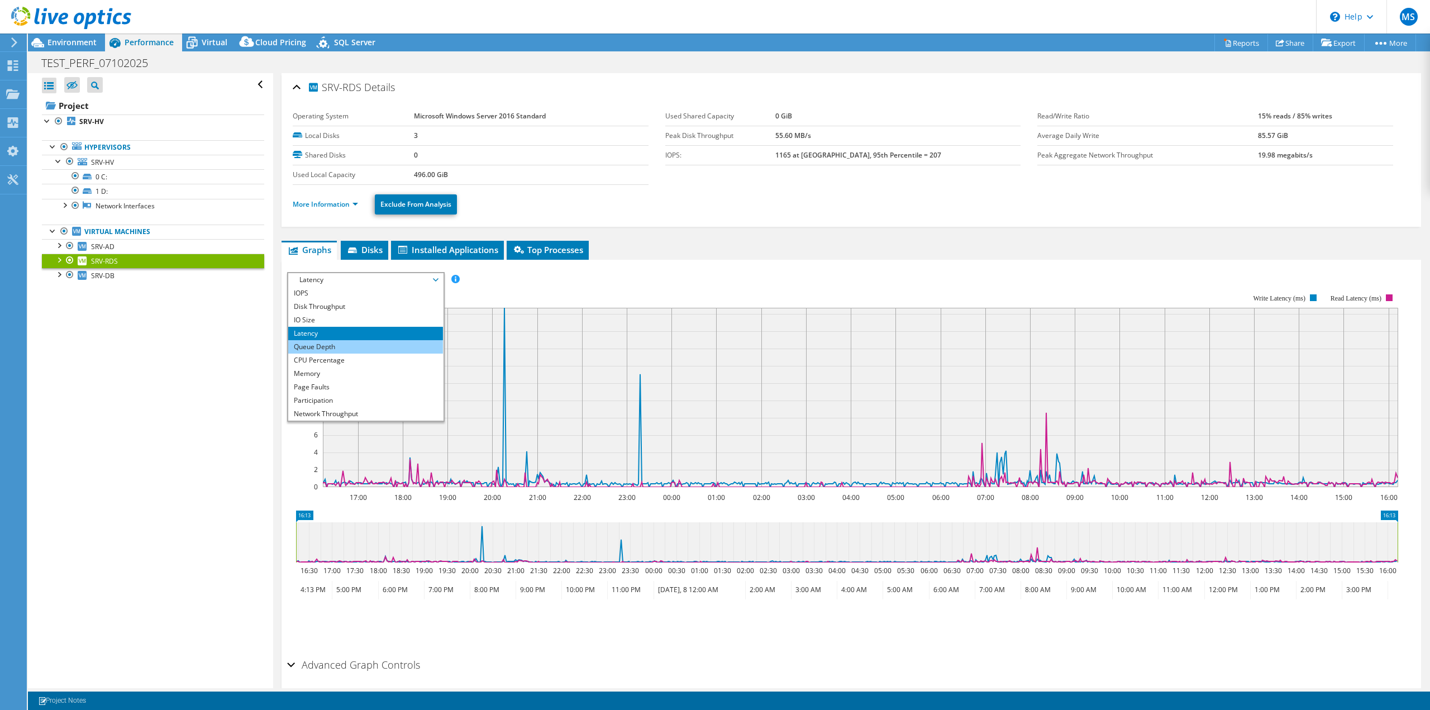
click at [330, 346] on li "Queue Depth" at bounding box center [365, 346] width 155 height 13
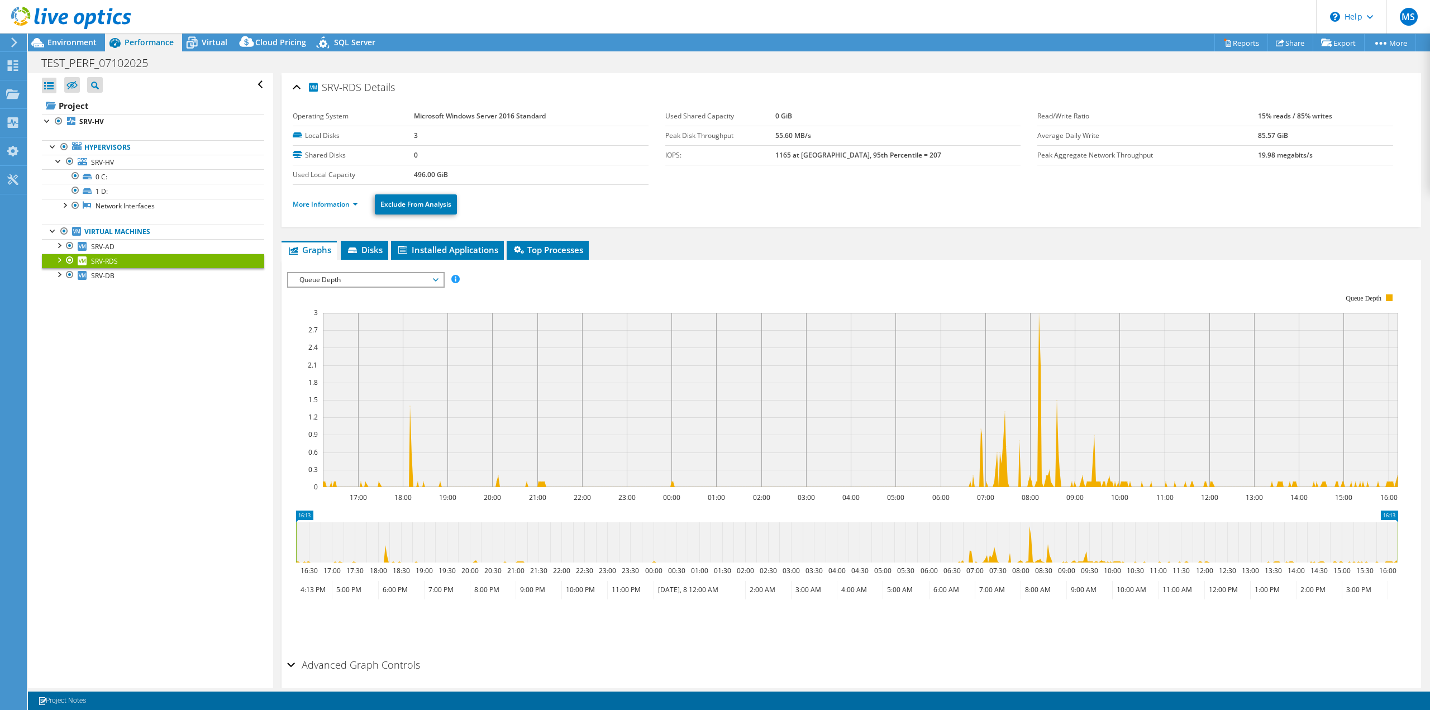
click at [337, 278] on span "Queue Depth" at bounding box center [366, 279] width 144 height 13
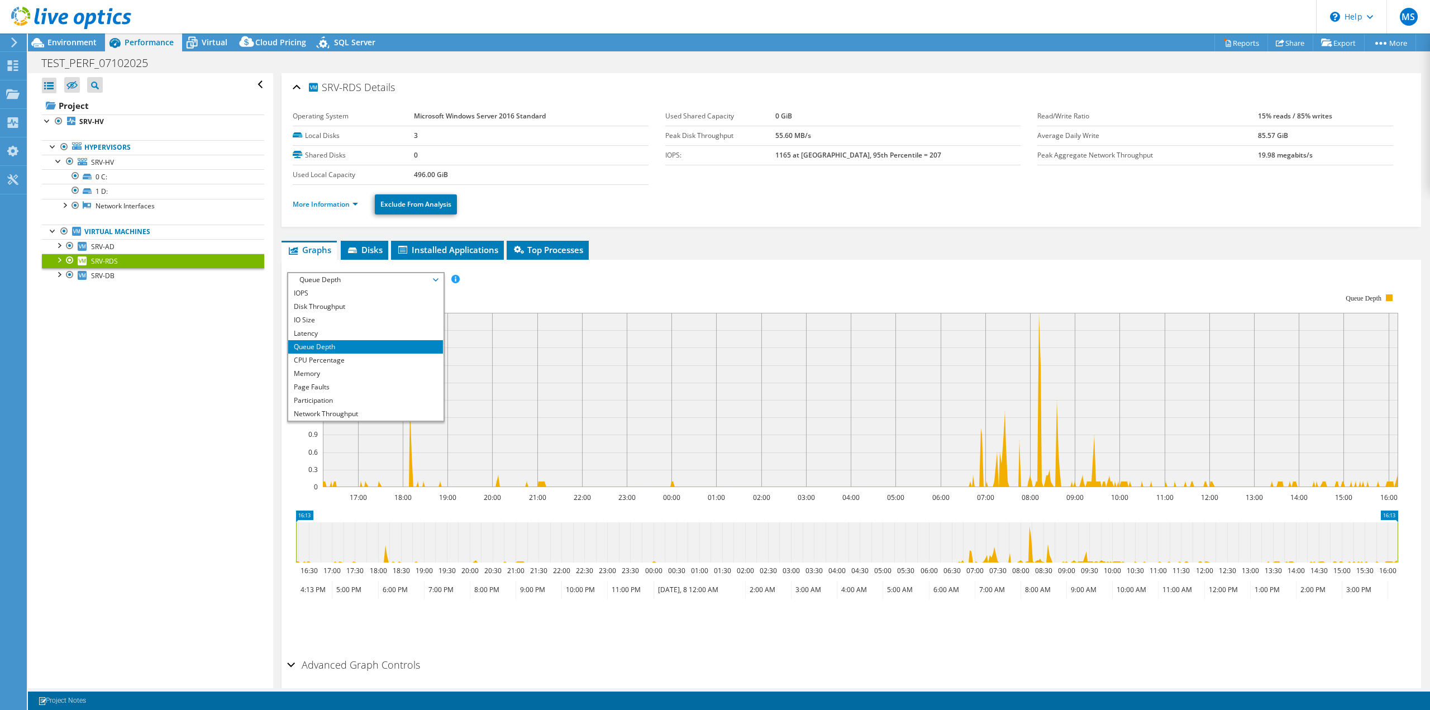
click at [505, 279] on rect at bounding box center [842, 390] width 1111 height 223
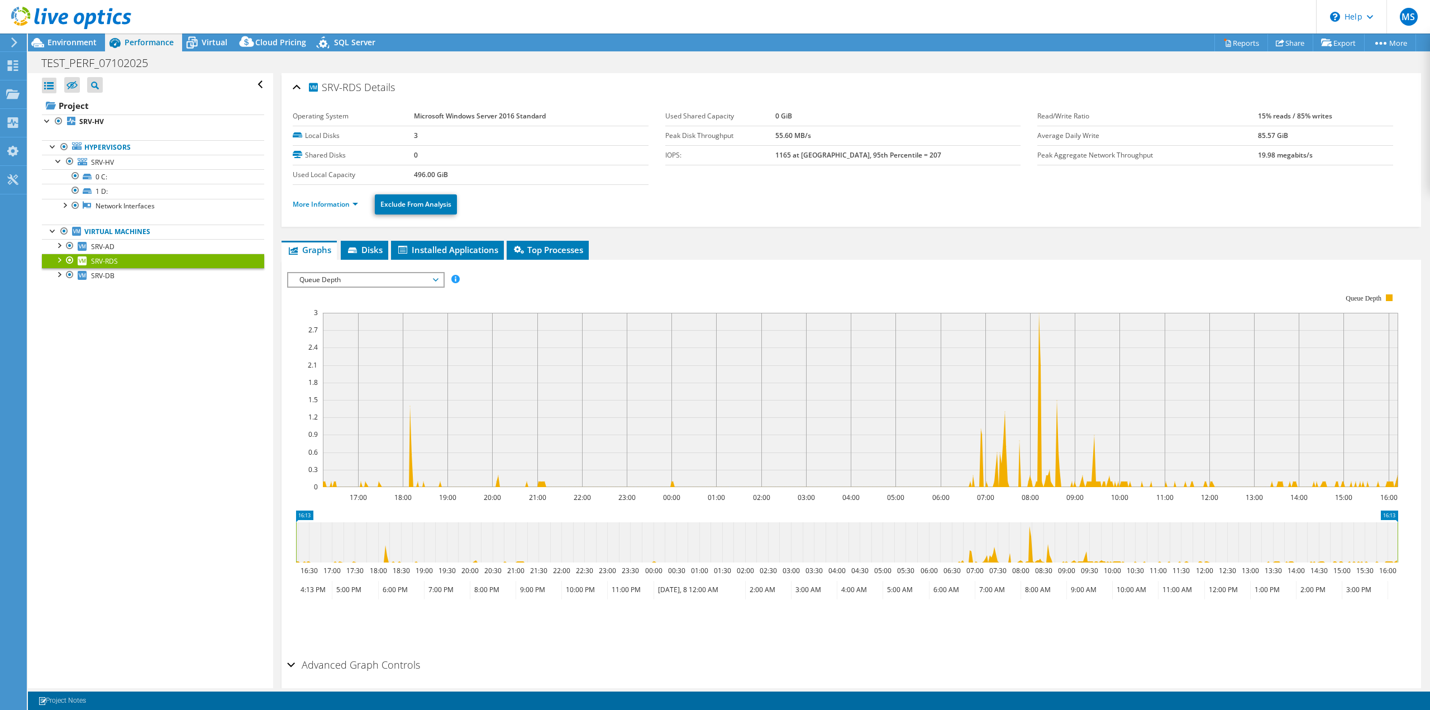
click at [390, 284] on span "Queue Depth" at bounding box center [366, 279] width 144 height 13
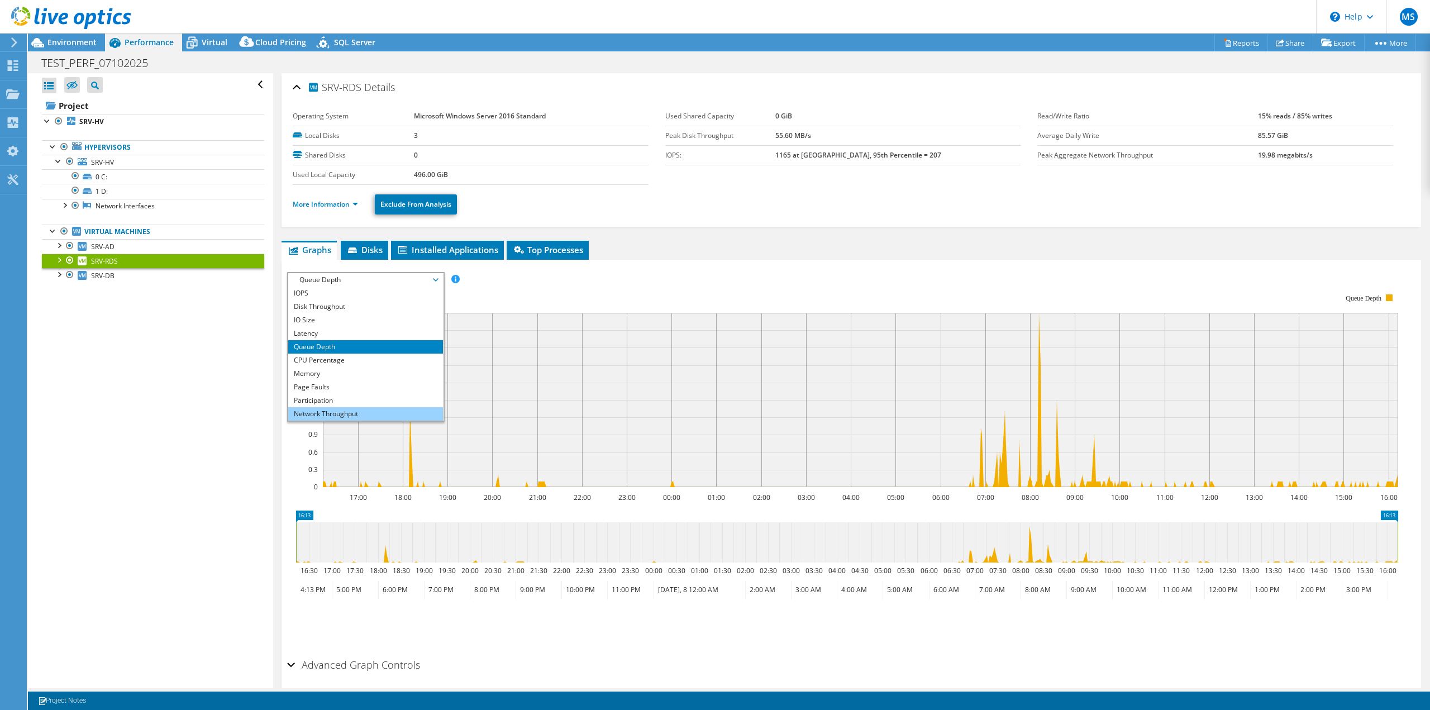
click at [322, 411] on li "Network Throughput" at bounding box center [365, 413] width 155 height 13
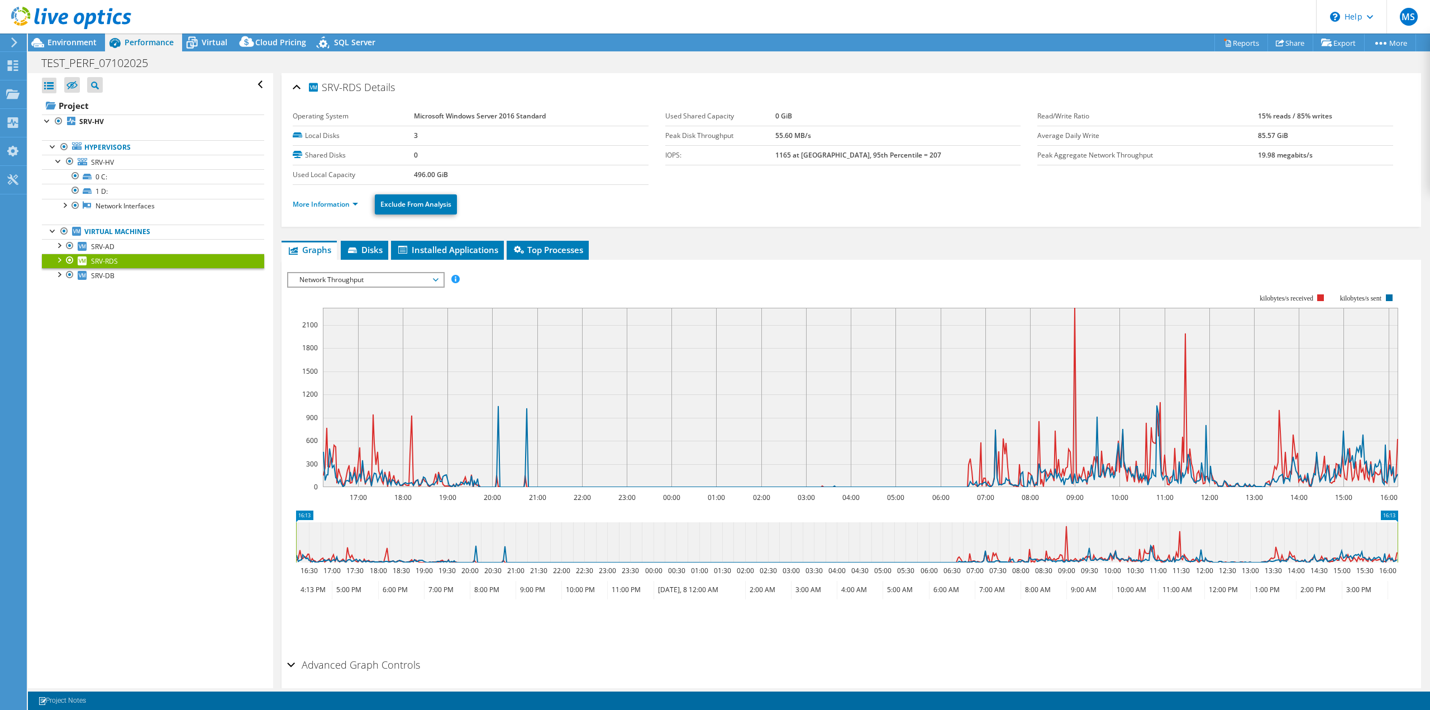
click at [366, 282] on span "Network Throughput" at bounding box center [366, 279] width 144 height 13
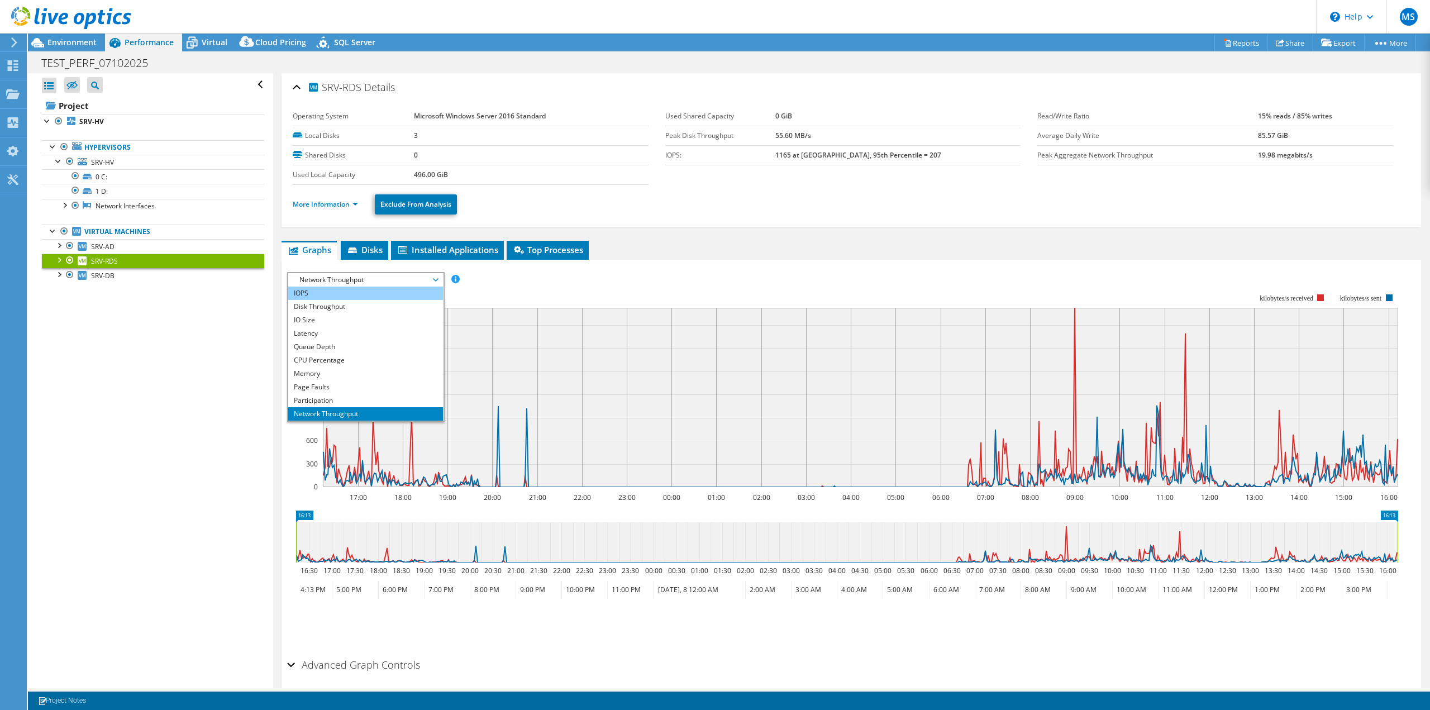
click at [334, 295] on li "IOPS" at bounding box center [365, 292] width 155 height 13
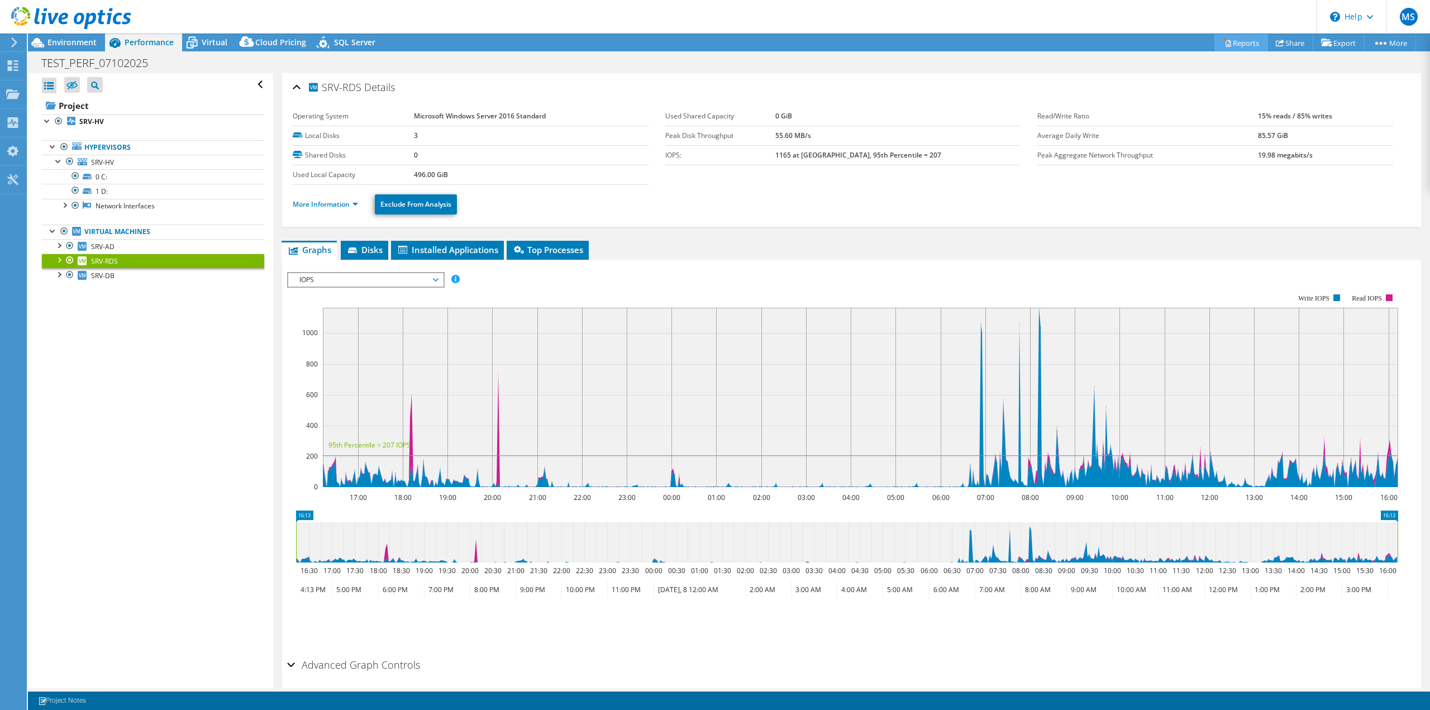
click at [1223, 45] on icon at bounding box center [1227, 43] width 8 height 8
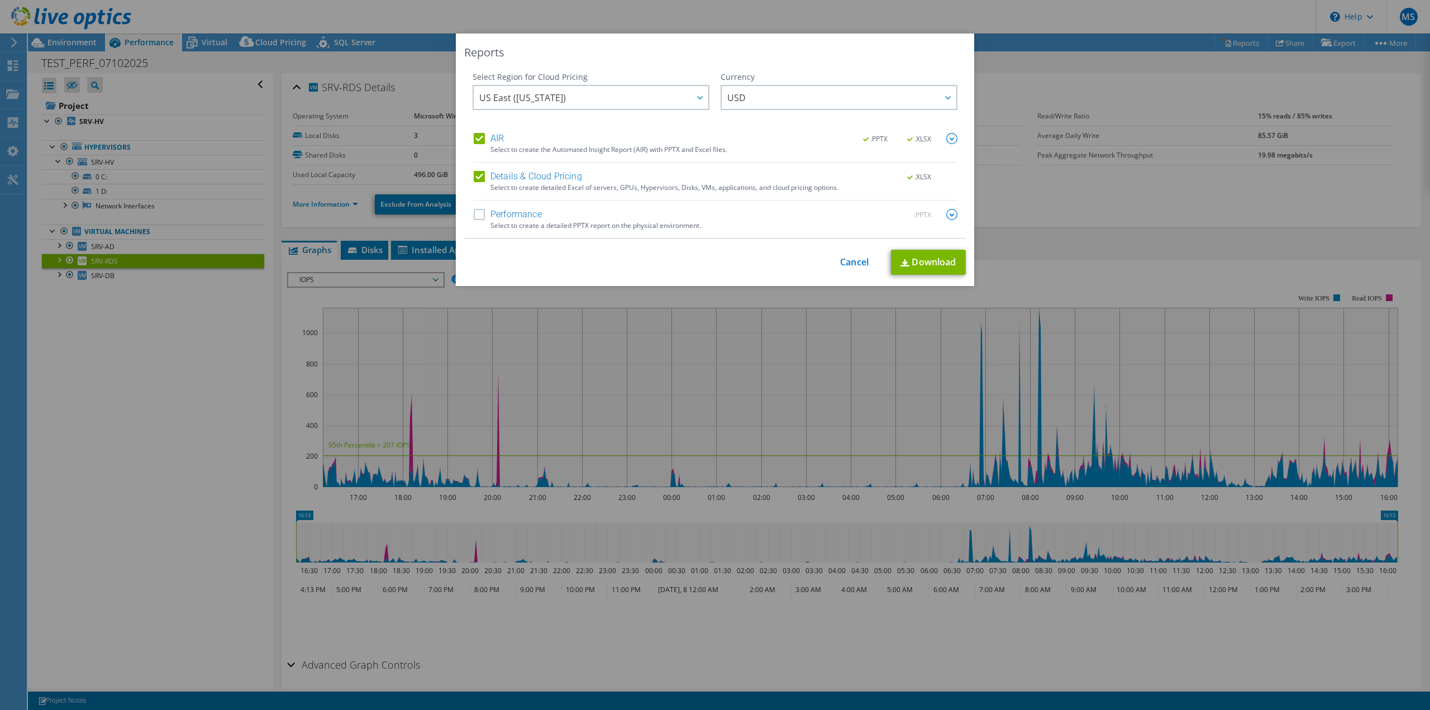
click at [474, 216] on label "Performance" at bounding box center [508, 214] width 68 height 11
click at [0, 0] on input "Performance" at bounding box center [0, 0] width 0 height 0
click at [952, 261] on link "Download" at bounding box center [928, 262] width 75 height 25
click at [844, 262] on link "Cancel" at bounding box center [854, 262] width 28 height 11
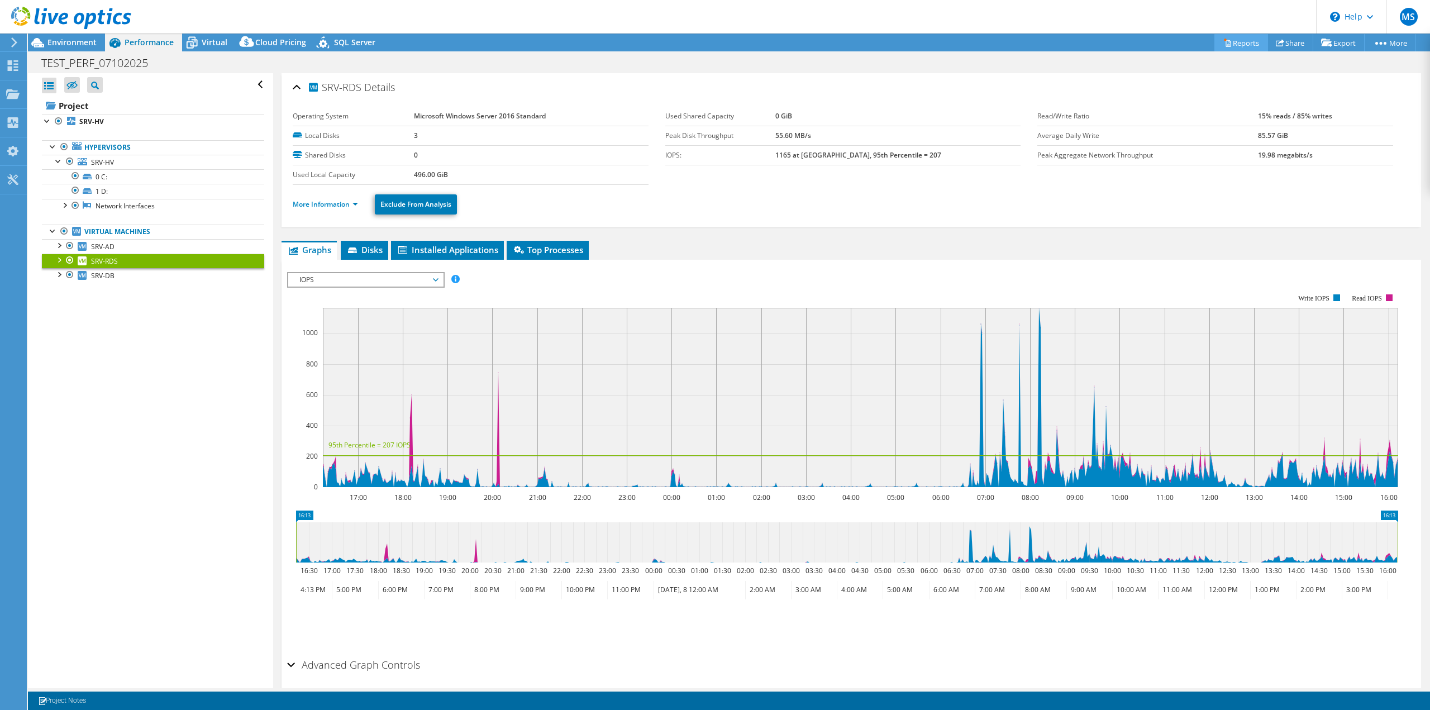
click at [1237, 40] on link "Reports" at bounding box center [1241, 42] width 54 height 17
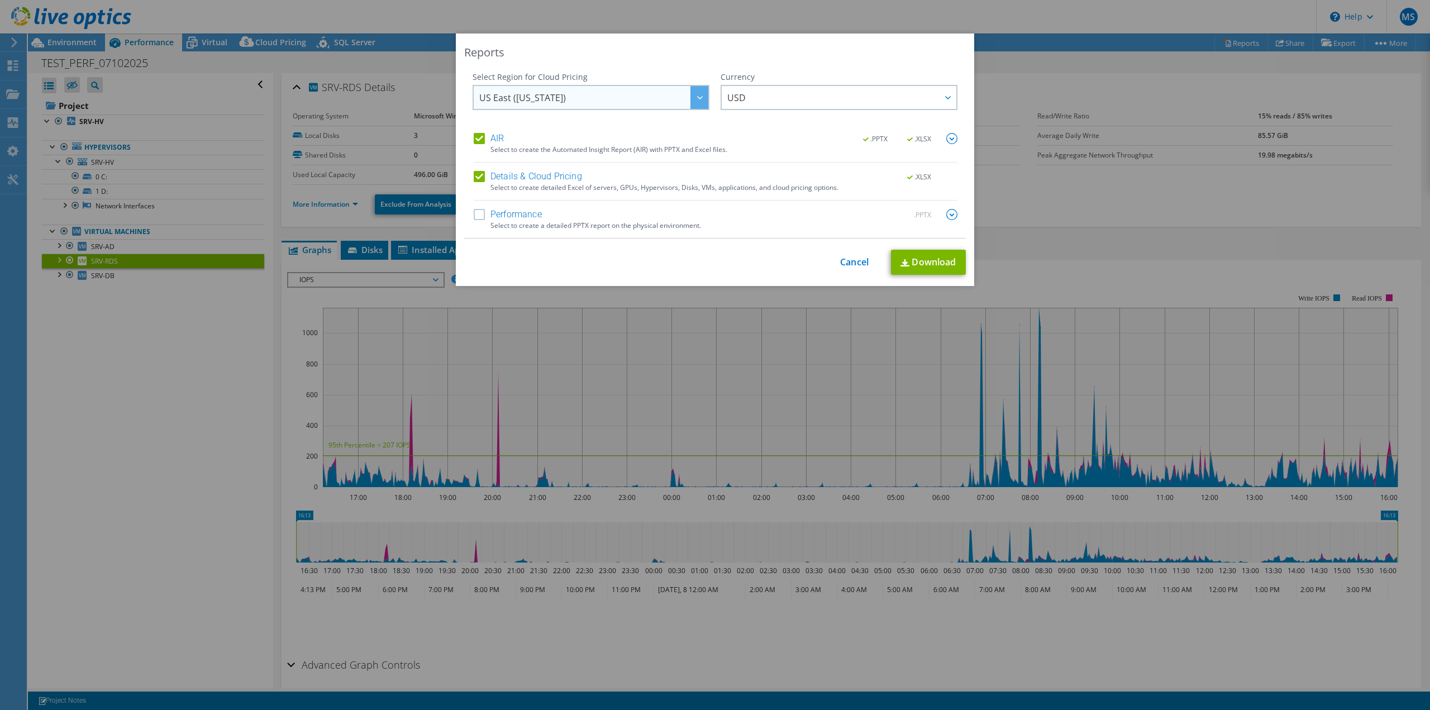
click at [600, 91] on span "US East (Virginia)" at bounding box center [593, 97] width 229 height 23
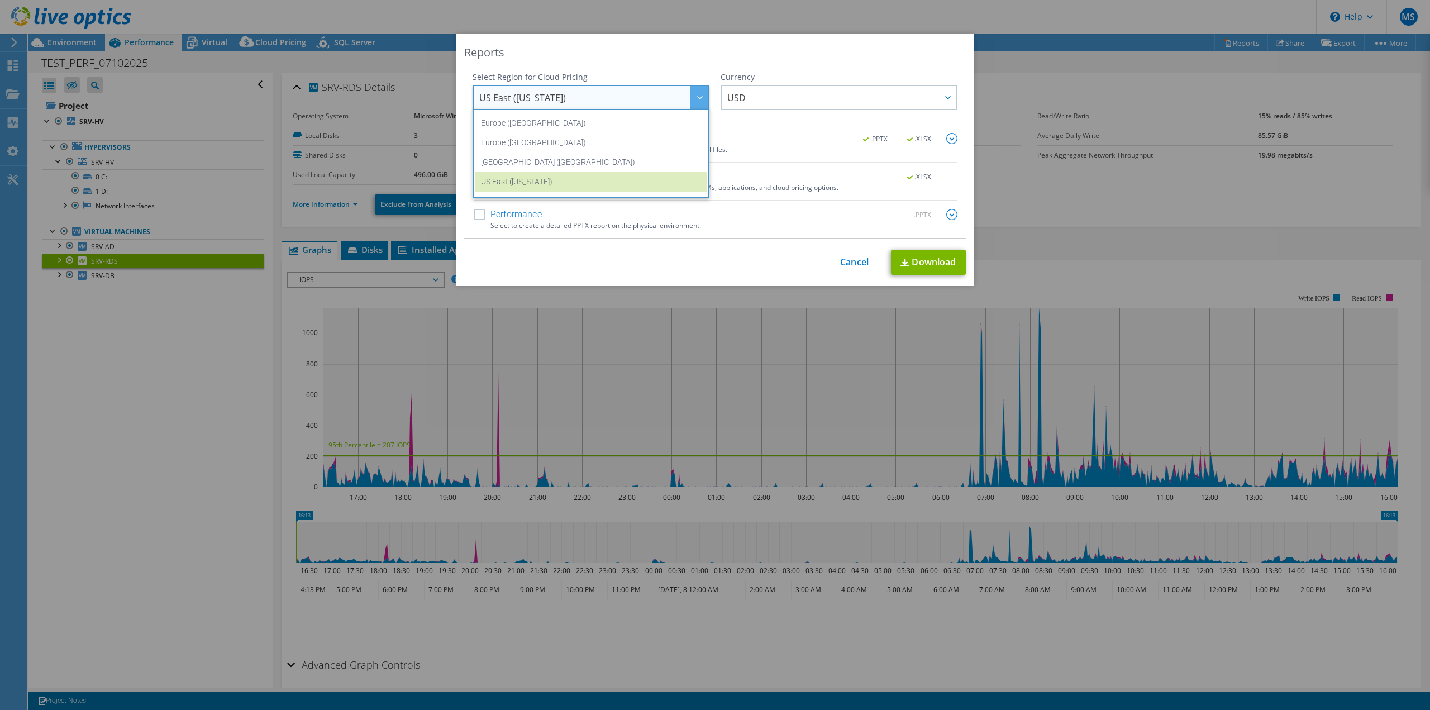
scroll to position [135, 0]
click at [537, 145] on li "Europe (London)" at bounding box center [590, 143] width 231 height 20
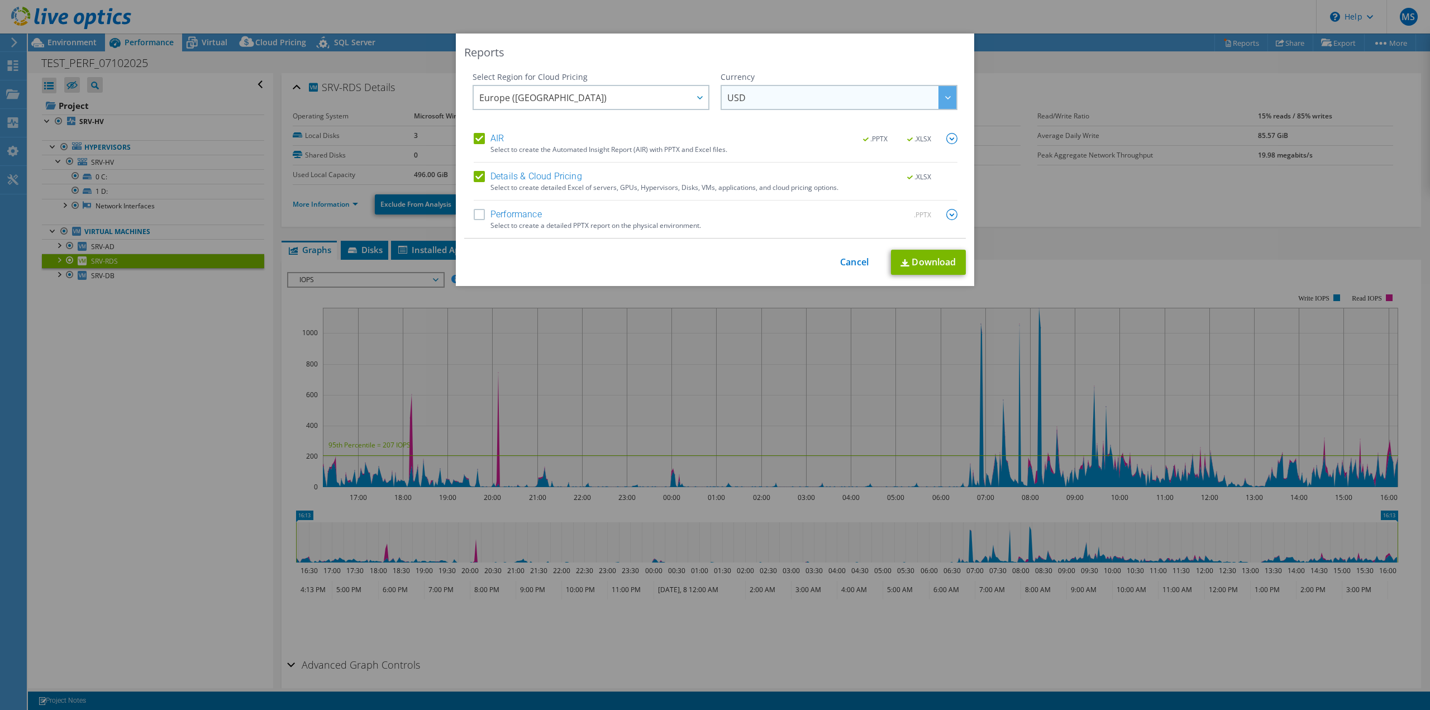
click at [817, 94] on span "USD" at bounding box center [841, 97] width 229 height 23
drag, startPoint x: 753, startPoint y: 154, endPoint x: 733, endPoint y: 104, distance: 53.1
click at [733, 104] on span "DKK" at bounding box center [736, 100] width 18 height 17
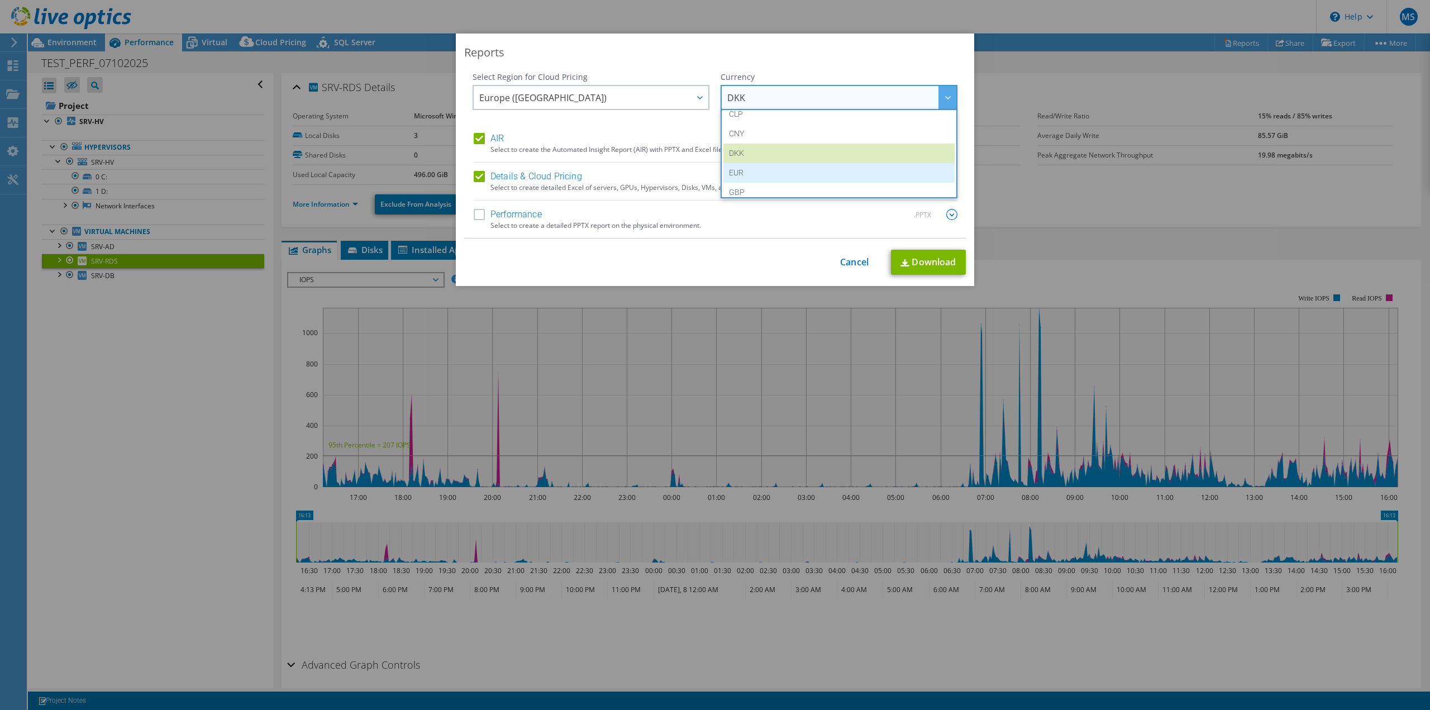
click at [736, 173] on li "EUR" at bounding box center [838, 173] width 231 height 20
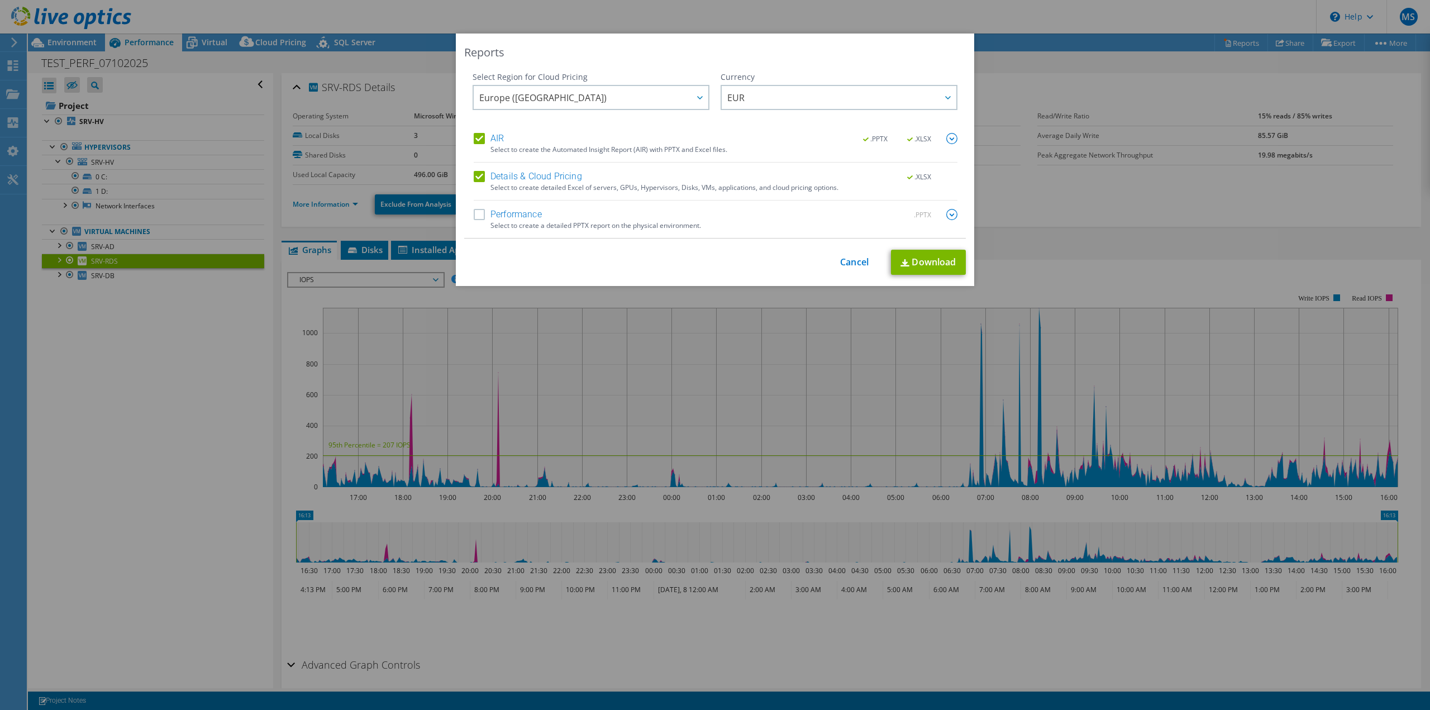
click at [477, 218] on label "Performance" at bounding box center [508, 214] width 68 height 11
click at [0, 0] on input "Performance" at bounding box center [0, 0] width 0 height 0
click at [907, 260] on link "Download" at bounding box center [928, 262] width 75 height 25
click at [946, 142] on img at bounding box center [951, 138] width 11 height 11
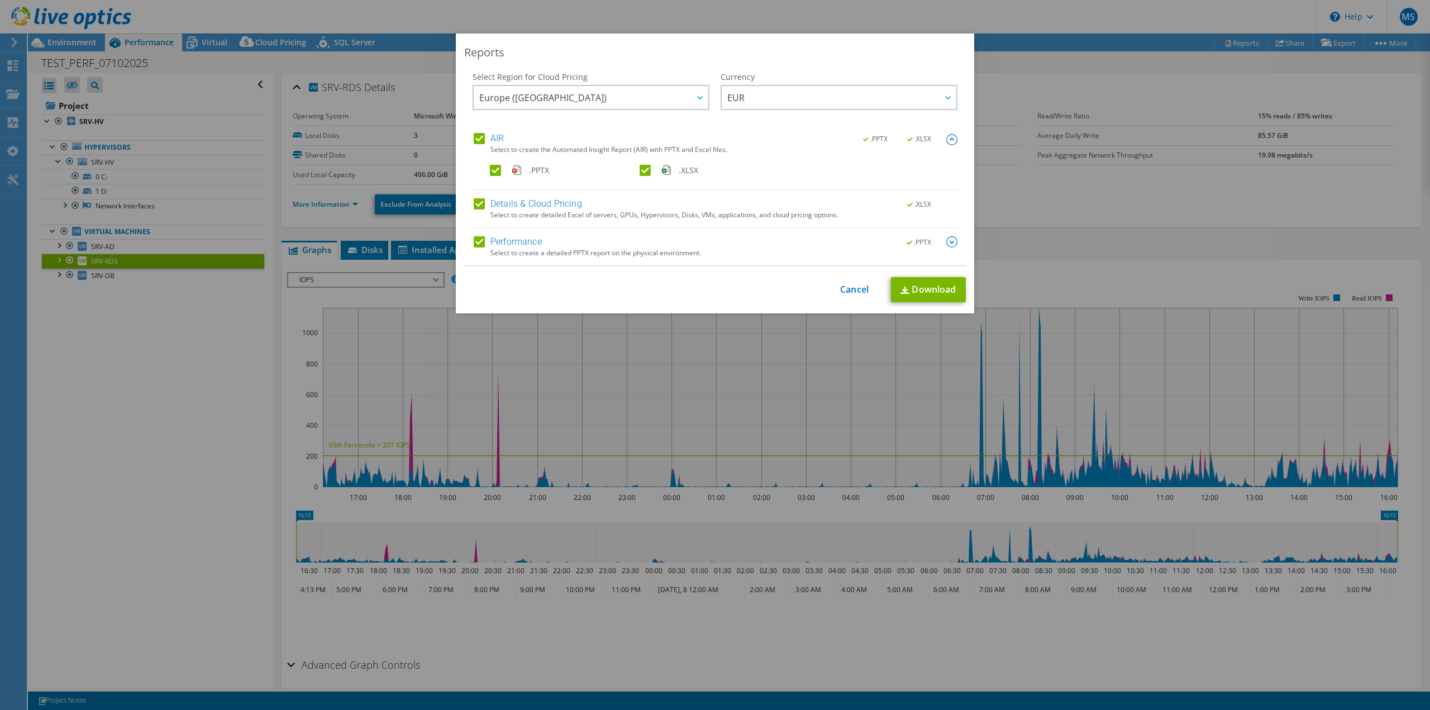
click at [946, 240] on img at bounding box center [951, 241] width 11 height 11
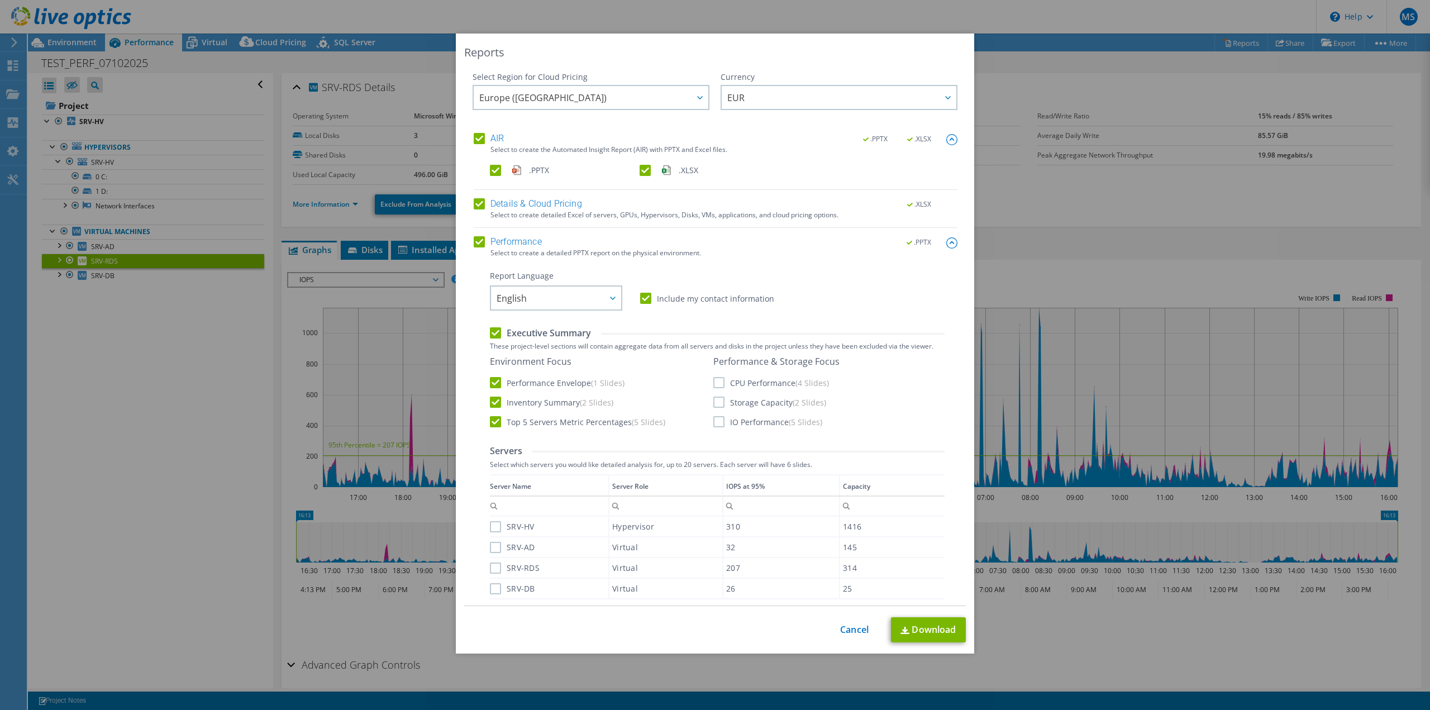
click at [490, 527] on label "SRV-HV" at bounding box center [512, 526] width 45 height 11
click at [0, 0] on input "SRV-HV" at bounding box center [0, 0] width 0 height 0
click at [493, 558] on div "SRV-RDS" at bounding box center [549, 568] width 118 height 20
click at [493, 547] on label "SRV-AD" at bounding box center [512, 547] width 45 height 11
click at [0, 0] on input "SRV-AD" at bounding box center [0, 0] width 0 height 0
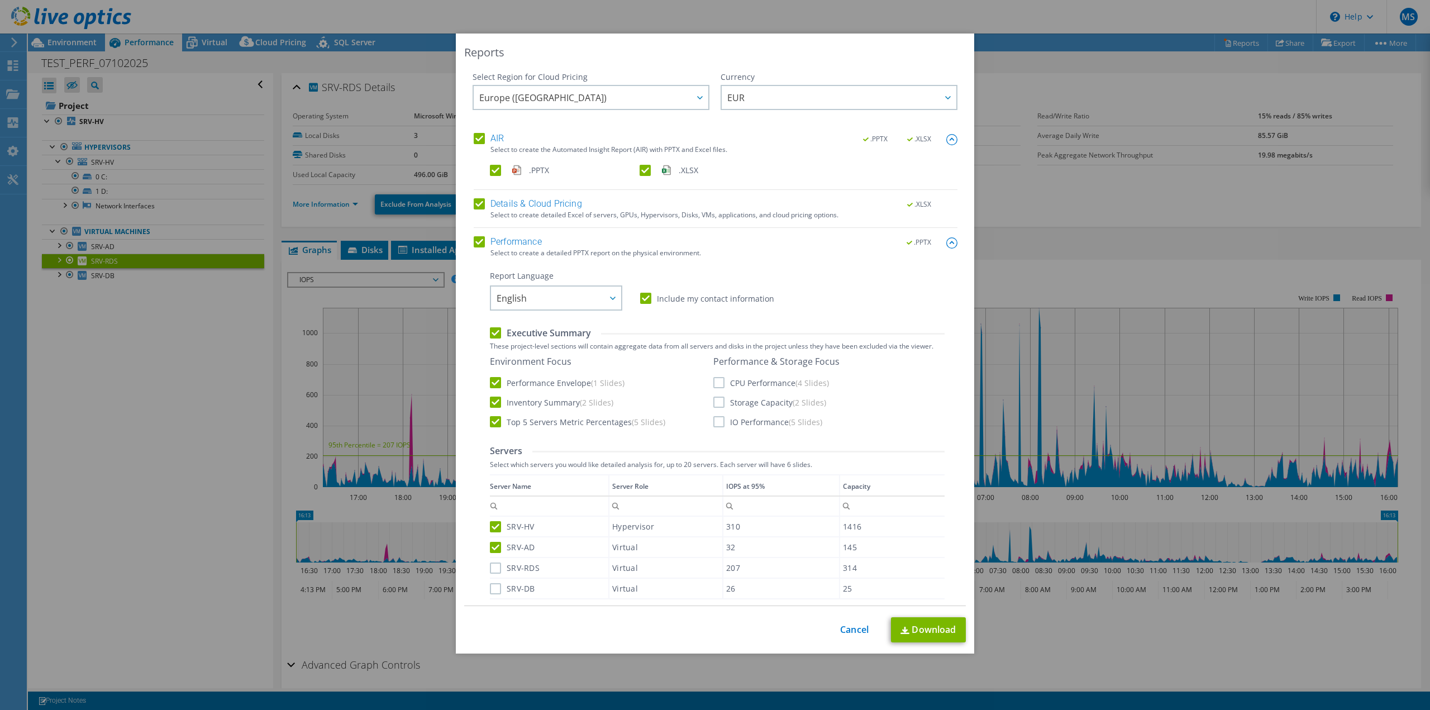
click at [494, 570] on label "SRV-RDS" at bounding box center [515, 567] width 50 height 11
click at [0, 0] on input "SRV-RDS" at bounding box center [0, 0] width 0 height 0
click at [495, 593] on label "SRV-DB" at bounding box center [512, 588] width 45 height 11
click at [0, 0] on input "SRV-DB" at bounding box center [0, 0] width 0 height 0
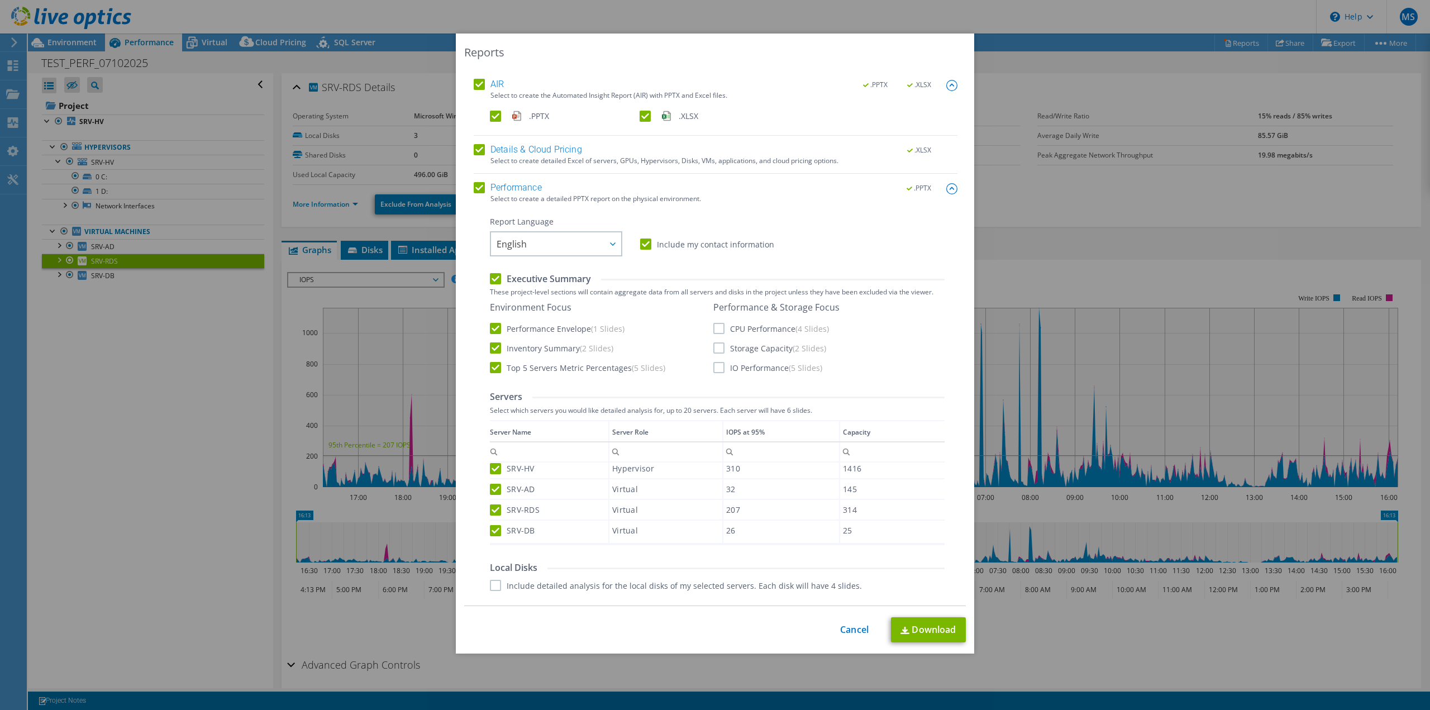
scroll to position [2, 0]
click at [713, 333] on label "CPU Performance (4 Slides)" at bounding box center [771, 329] width 116 height 11
click at [0, 0] on input "CPU Performance (4 Slides)" at bounding box center [0, 0] width 0 height 0
click at [714, 346] on label "Storage Capacity (2 Slides)" at bounding box center [769, 349] width 113 height 11
click at [0, 0] on input "Storage Capacity (2 Slides)" at bounding box center [0, 0] width 0 height 0
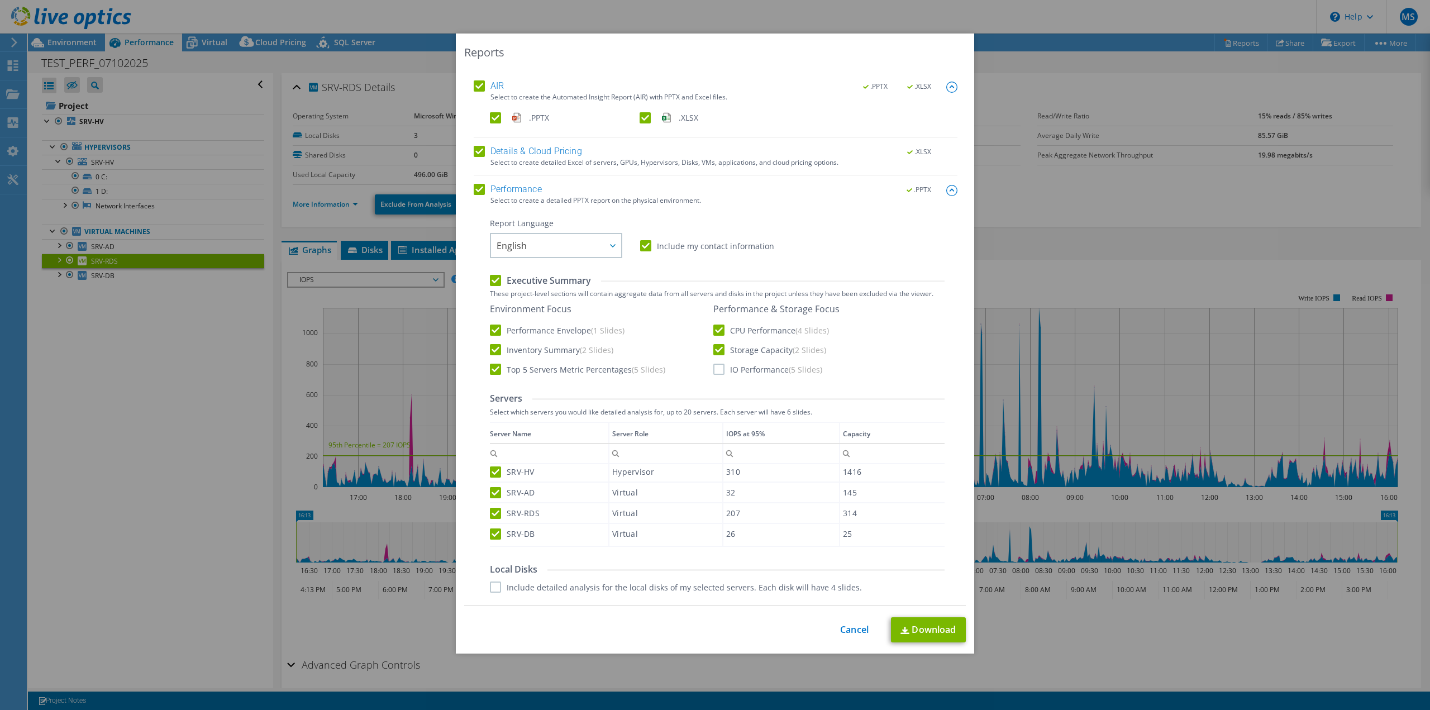
click at [715, 365] on label "IO Performance (5 Slides)" at bounding box center [767, 369] width 109 height 11
click at [0, 0] on input "IO Performance (5 Slides)" at bounding box center [0, 0] width 0 height 0
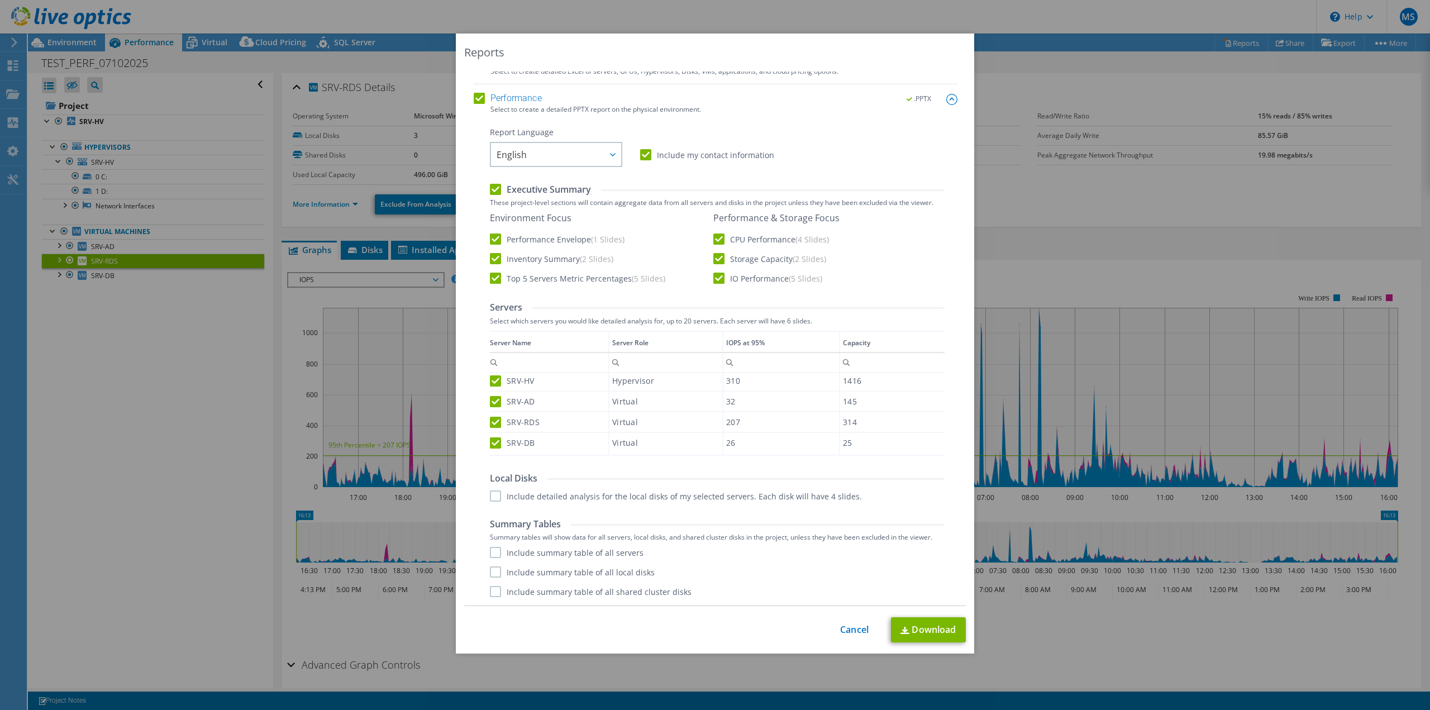
scroll to position [4, 0]
click at [491, 500] on label "Include detailed analysis for the local disks of my selected servers. Each disk…" at bounding box center [676, 495] width 372 height 11
click at [0, 0] on input "Include detailed analysis for the local disks of my selected servers. Each disk…" at bounding box center [0, 0] width 0 height 0
click at [524, 155] on span "English" at bounding box center [558, 154] width 125 height 23
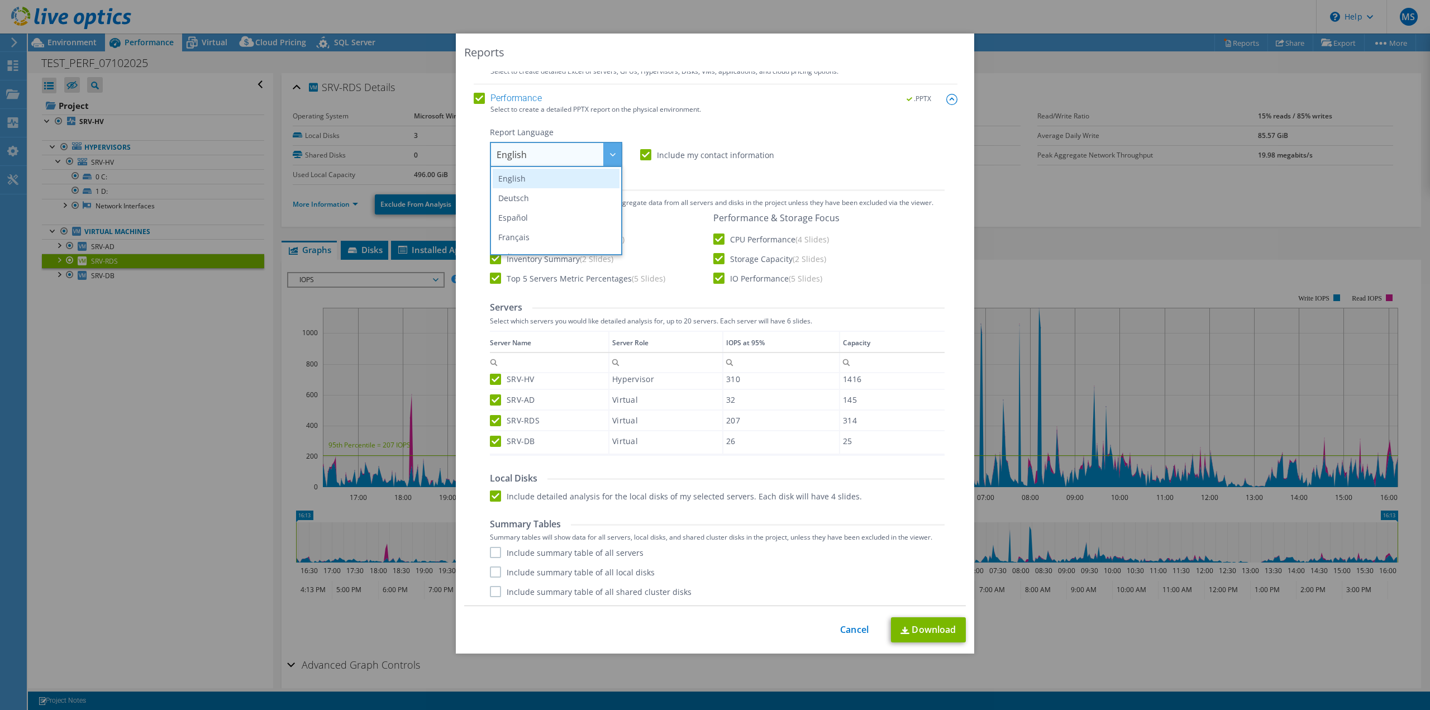
click at [525, 179] on li "English" at bounding box center [556, 179] width 127 height 20
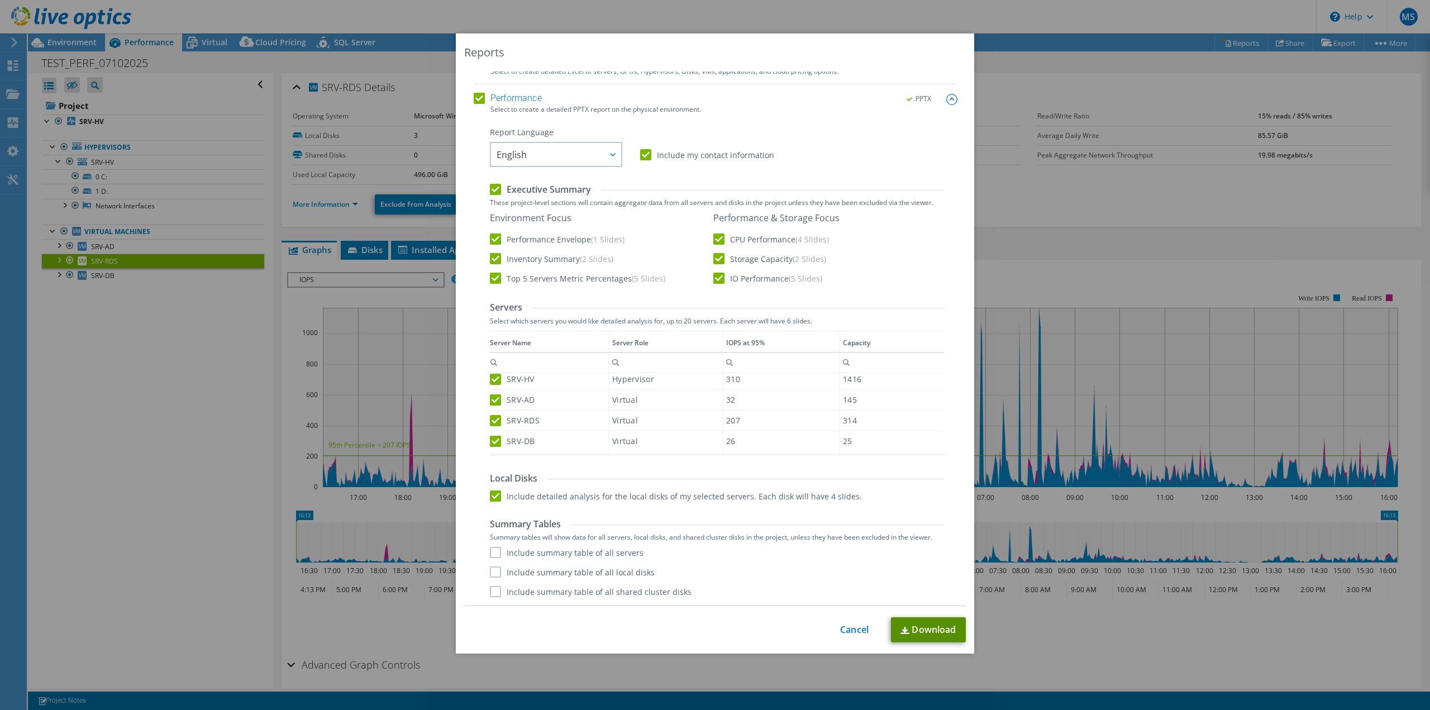
click at [925, 629] on link "Download" at bounding box center [928, 629] width 75 height 25
click at [10, 41] on div "Reports Select Region for Cloud Pricing Asia Pacific (Hong Kong) Asia Pacific (…" at bounding box center [715, 355] width 1430 height 643
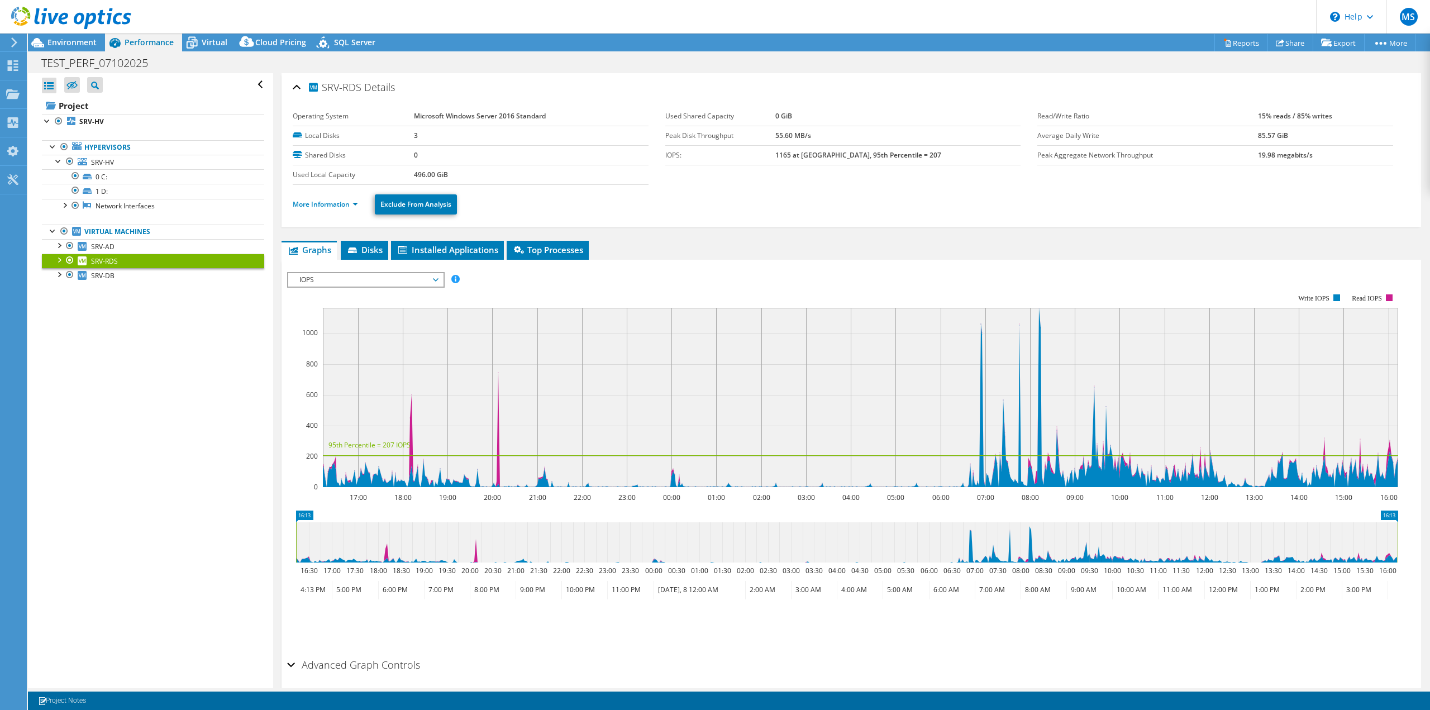
click at [11, 44] on icon at bounding box center [14, 42] width 8 height 10
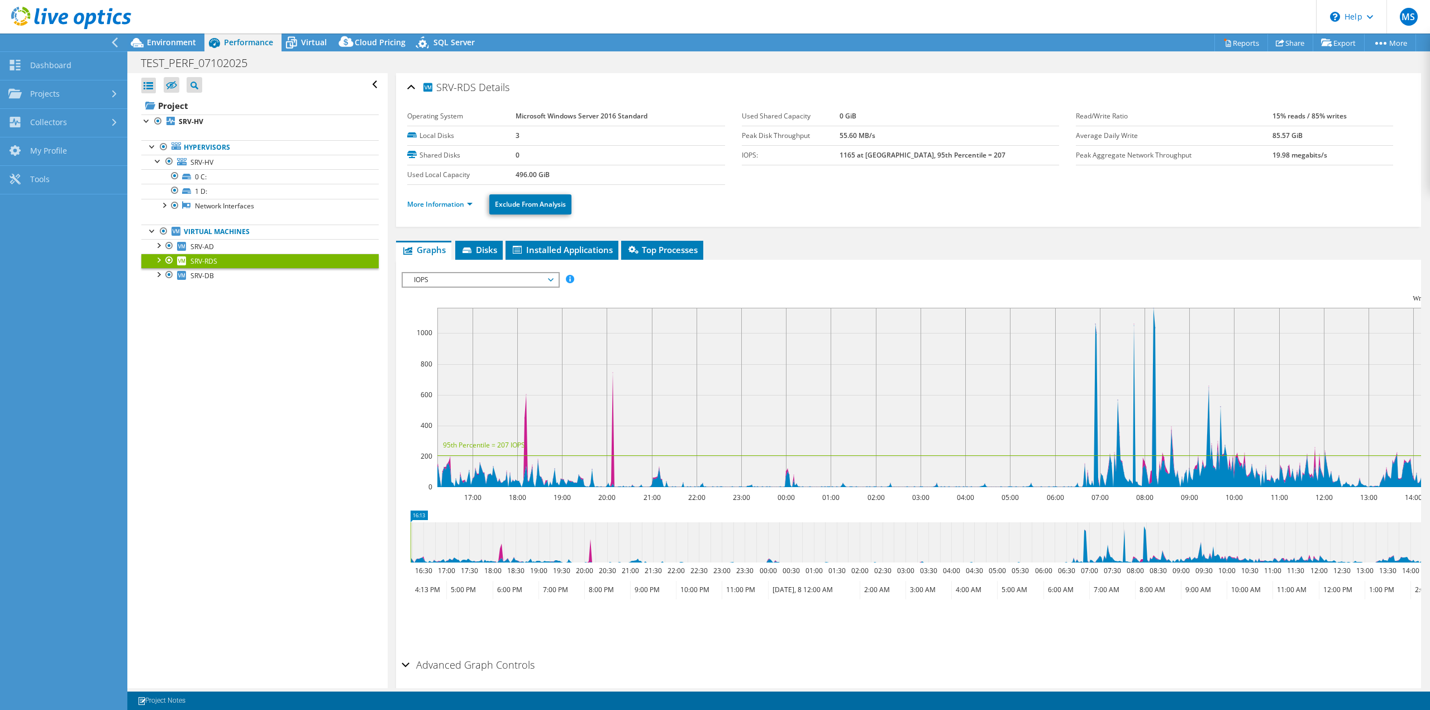
click at [51, 18] on use at bounding box center [71, 18] width 120 height 22
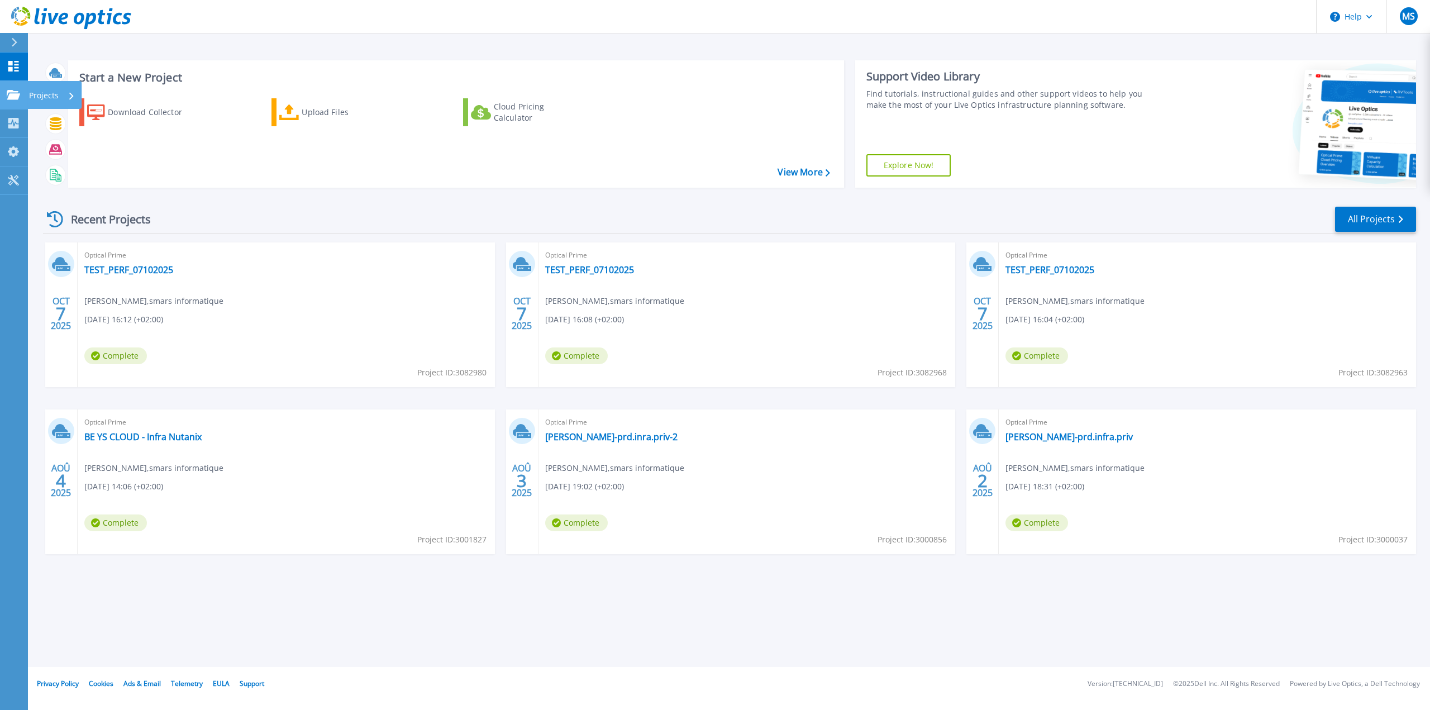
drag, startPoint x: 15, startPoint y: 95, endPoint x: 20, endPoint y: 98, distance: 6.5
click at [20, 98] on div "Projects" at bounding box center [33, 95] width 52 height 10
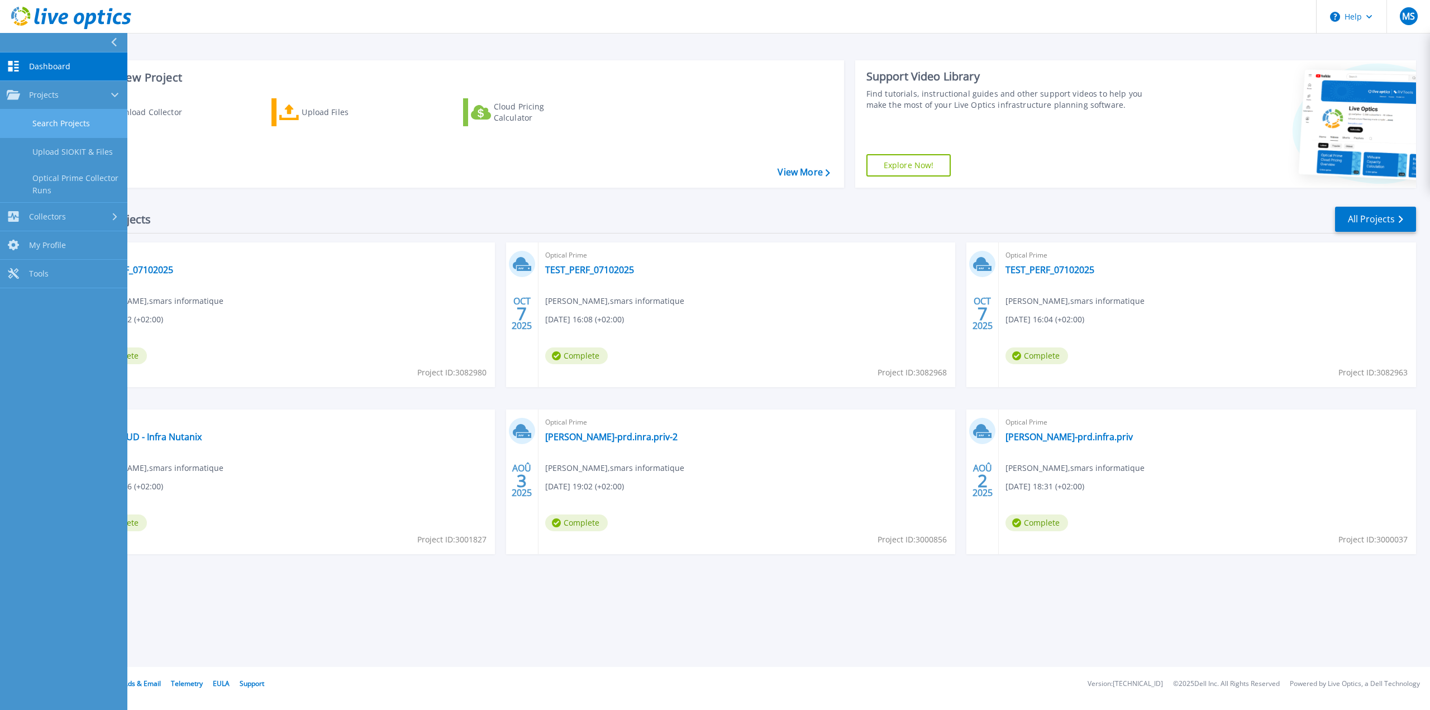
click at [60, 125] on link "Search Projects" at bounding box center [63, 123] width 127 height 28
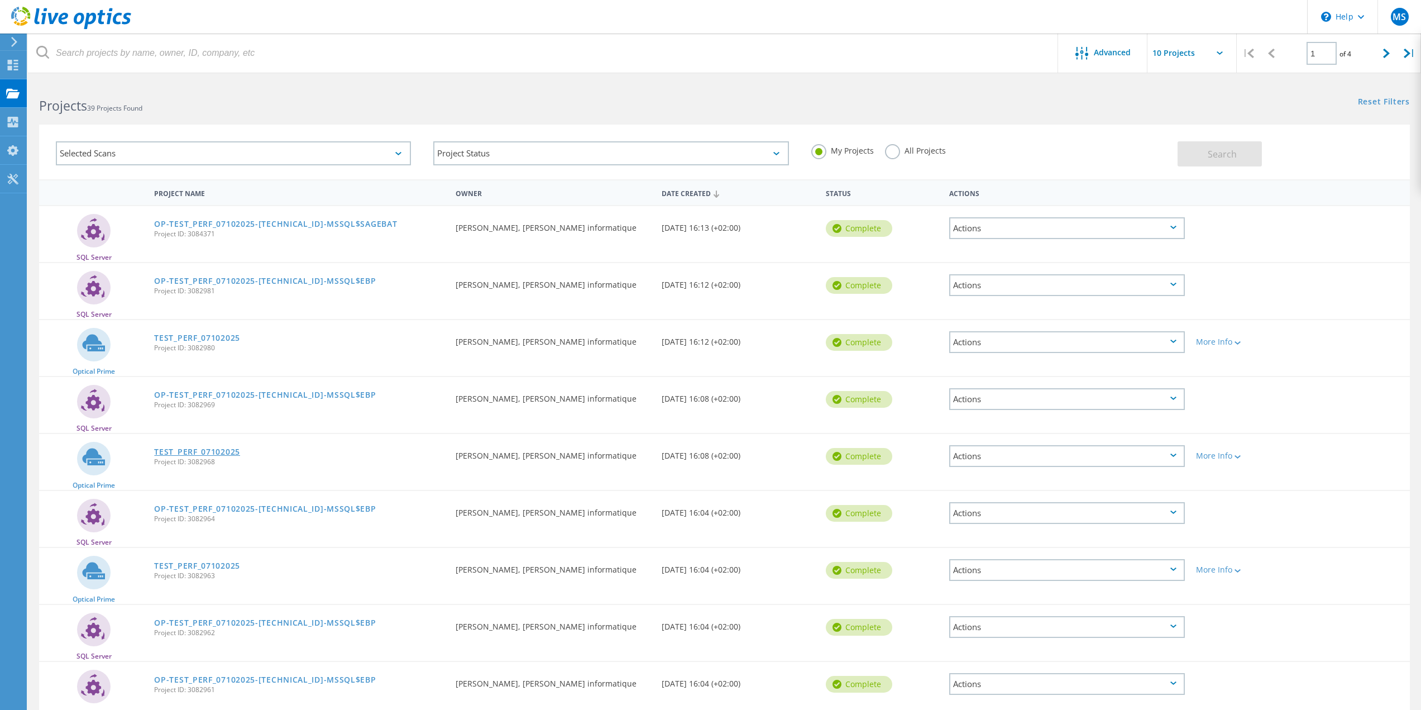
click at [222, 448] on link "TEST_PERF_07102025" at bounding box center [197, 452] width 86 height 8
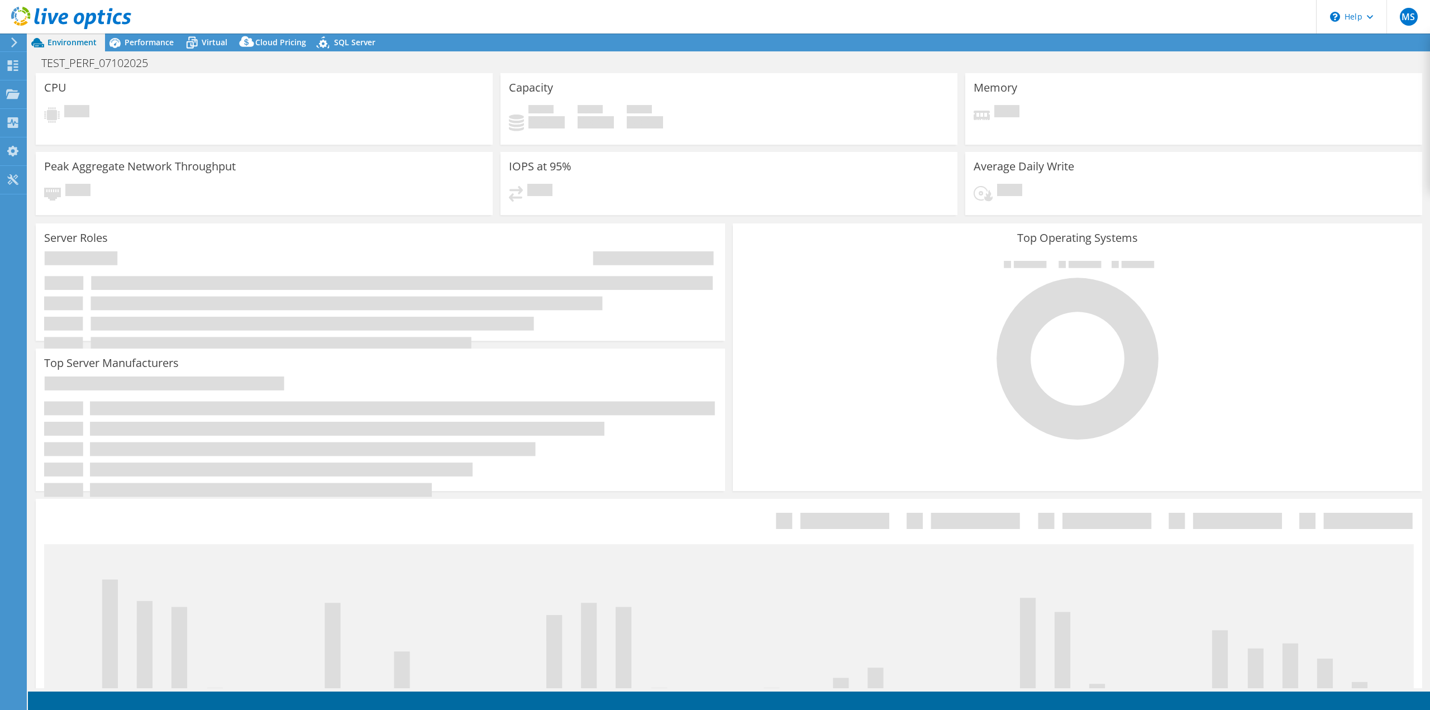
select select "USD"
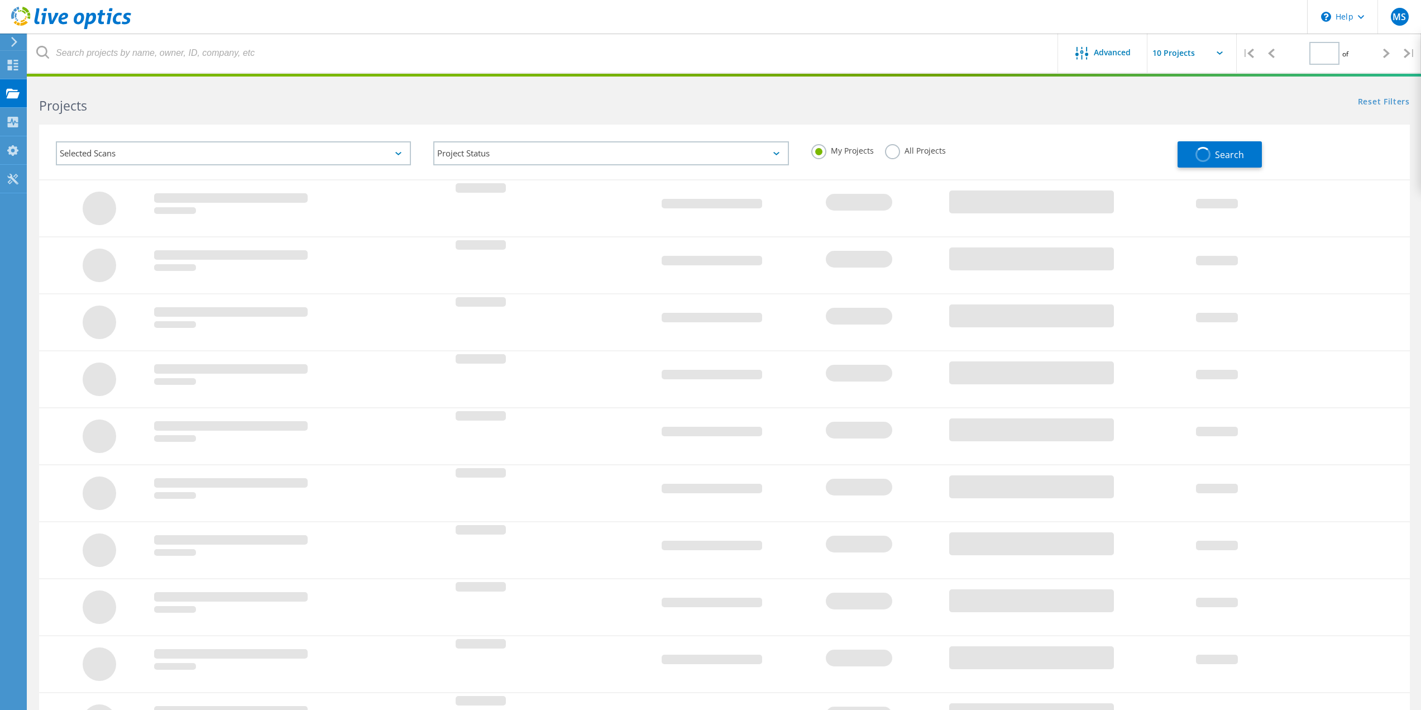
type input "1"
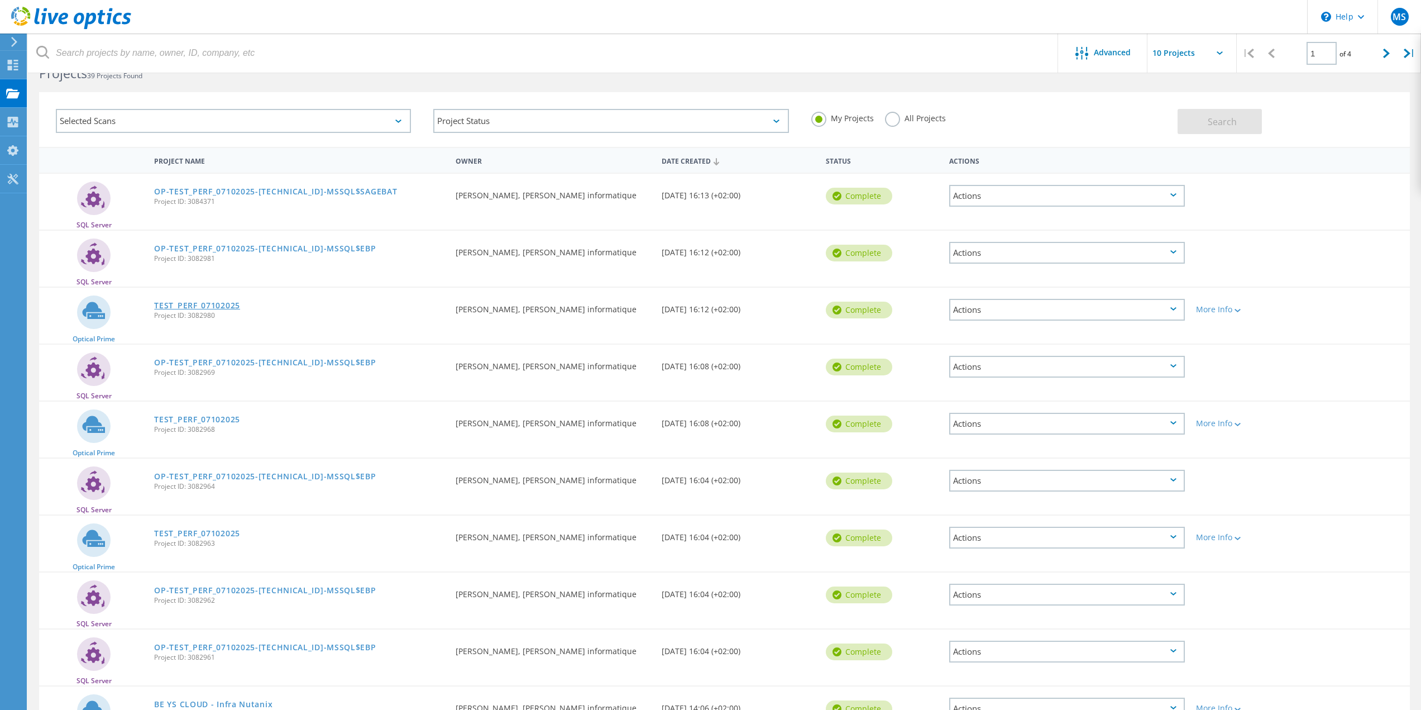
scroll to position [38, 0]
